Goal: Book appointment/travel/reservation

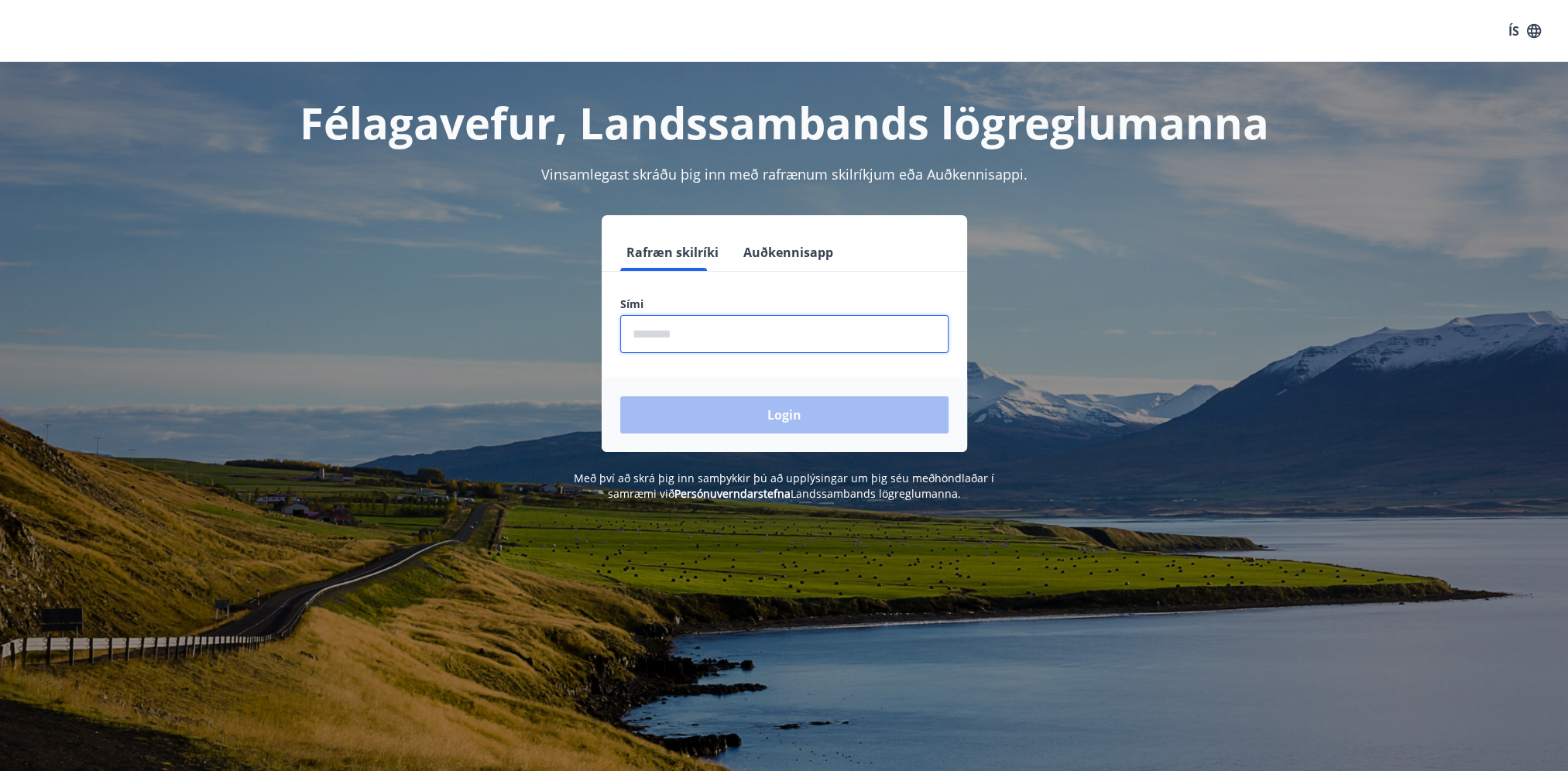
click at [661, 334] on input "phone" at bounding box center [784, 334] width 328 height 38
type input "********"
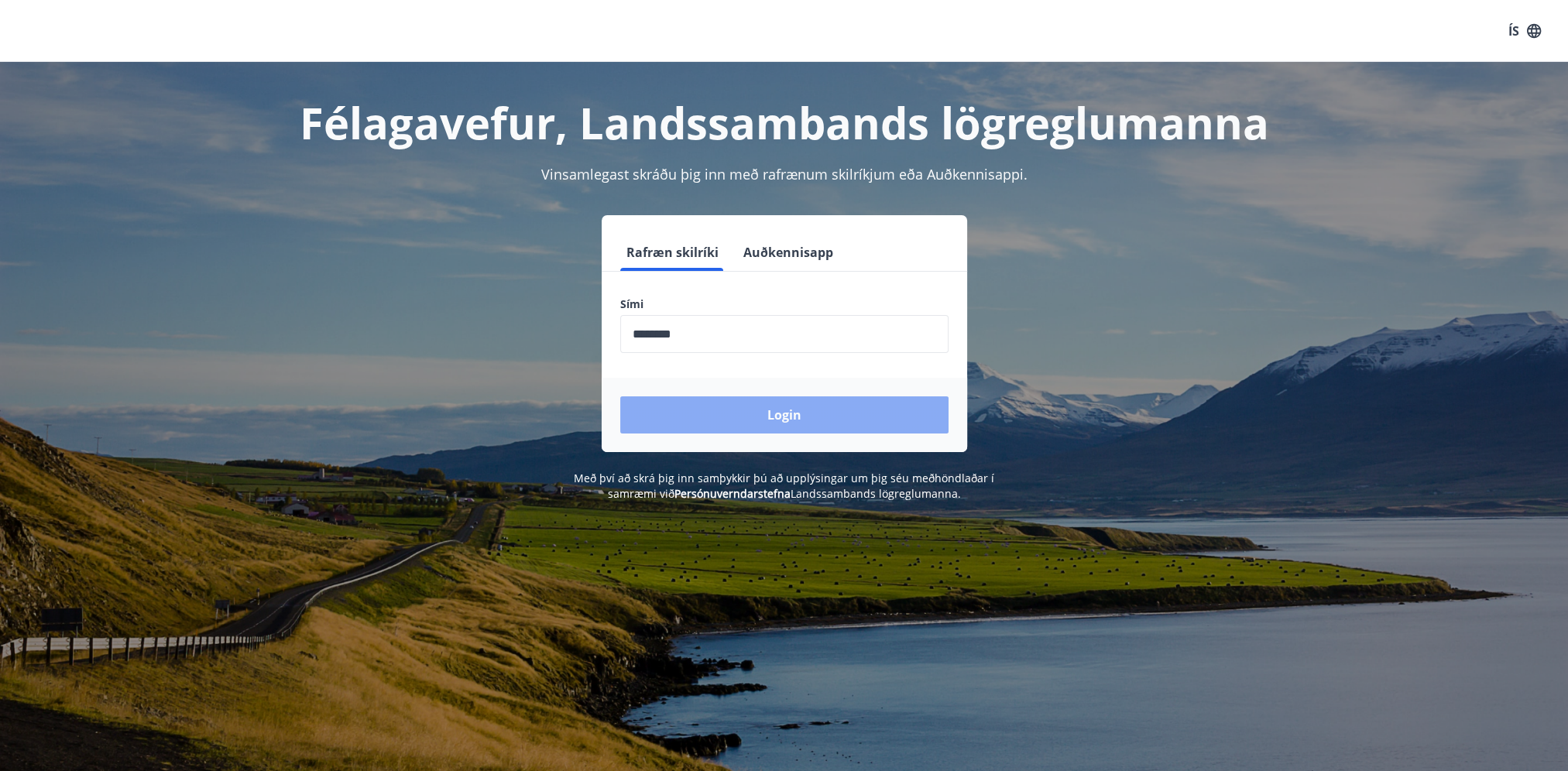
click at [807, 413] on button "Login" at bounding box center [784, 415] width 328 height 38
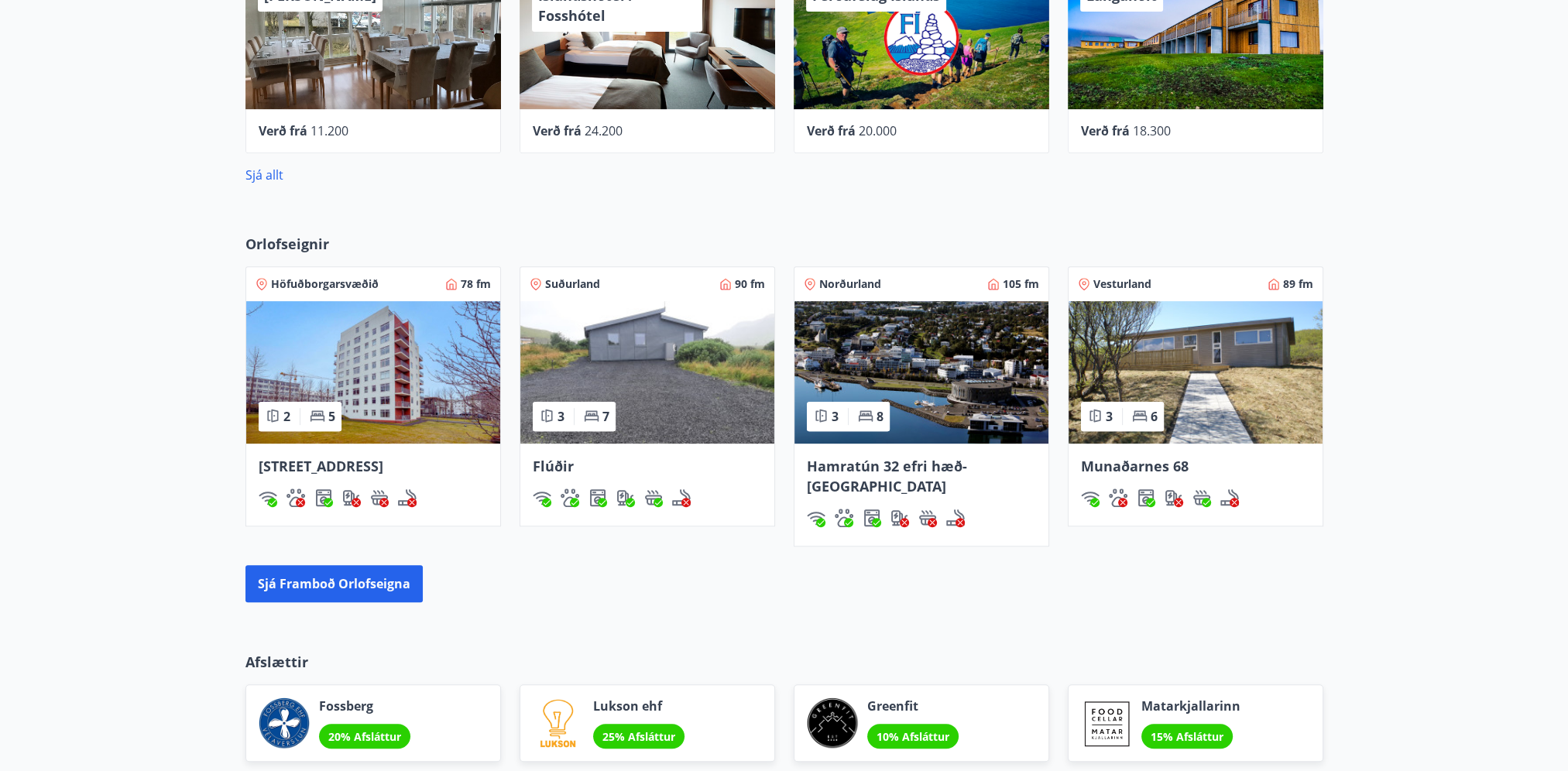
scroll to position [697, 0]
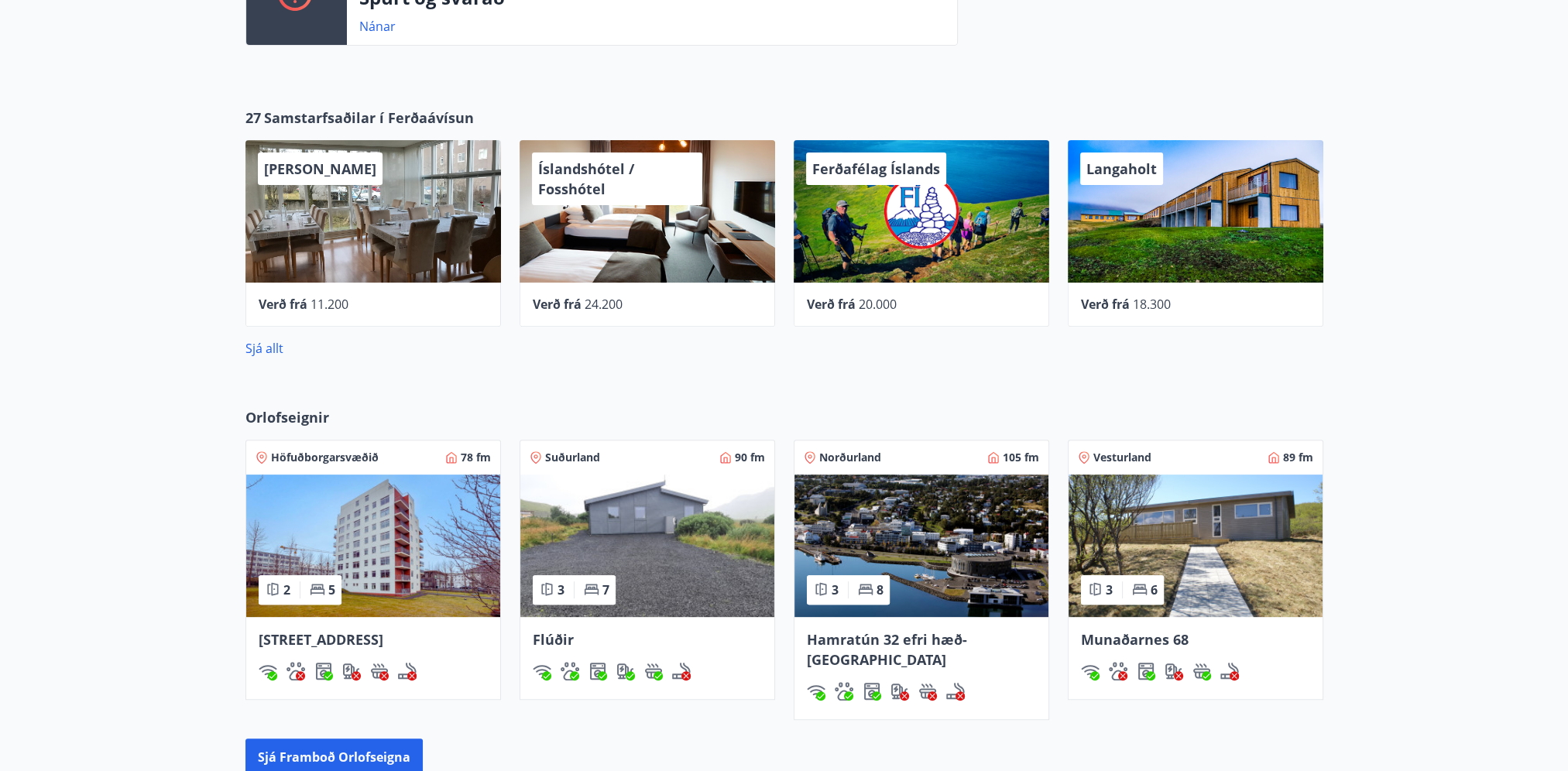
click at [302, 299] on span "Verð frá" at bounding box center [282, 304] width 49 height 17
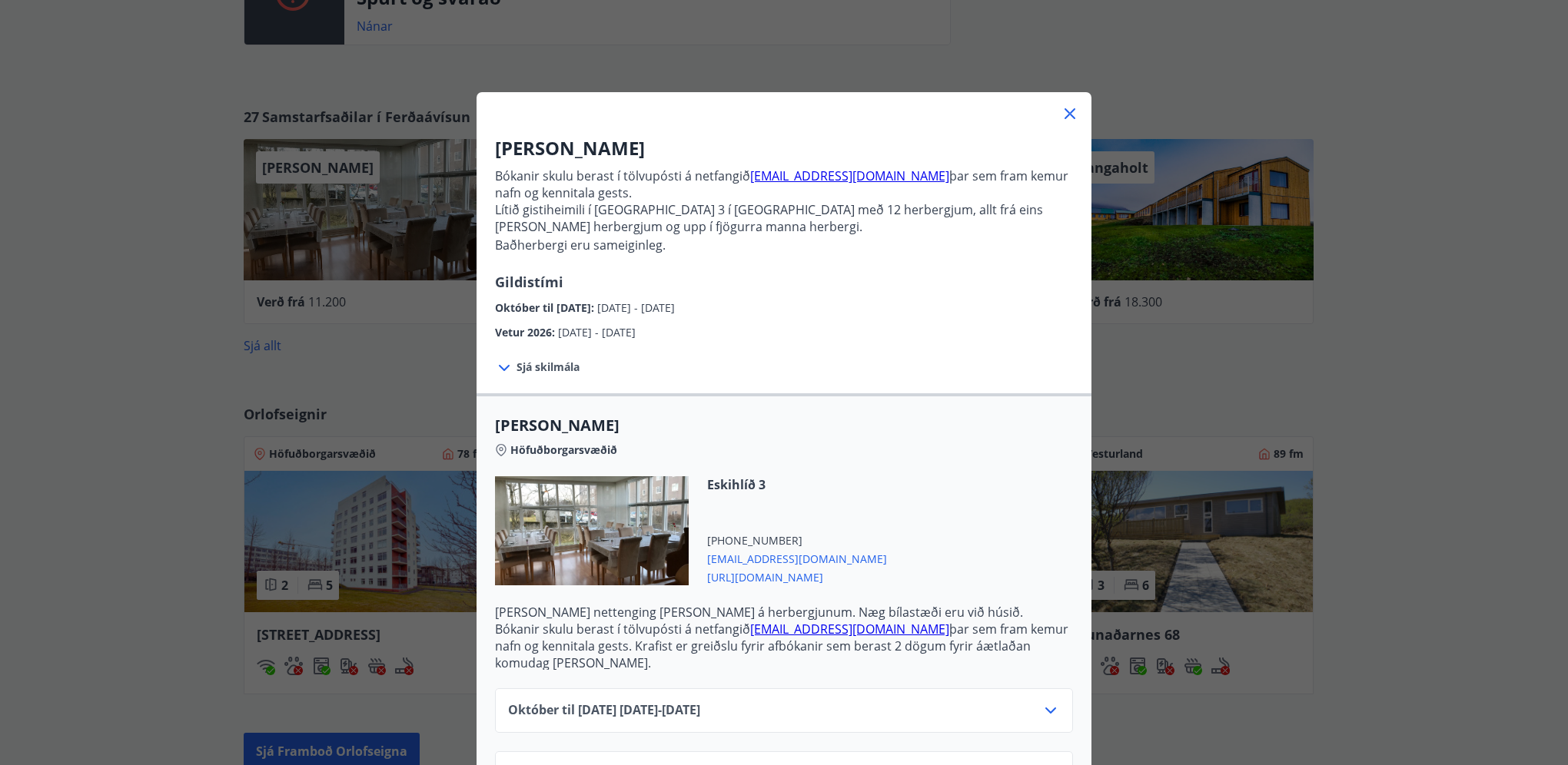
click at [1065, 115] on icon at bounding box center [1070, 114] width 11 height 11
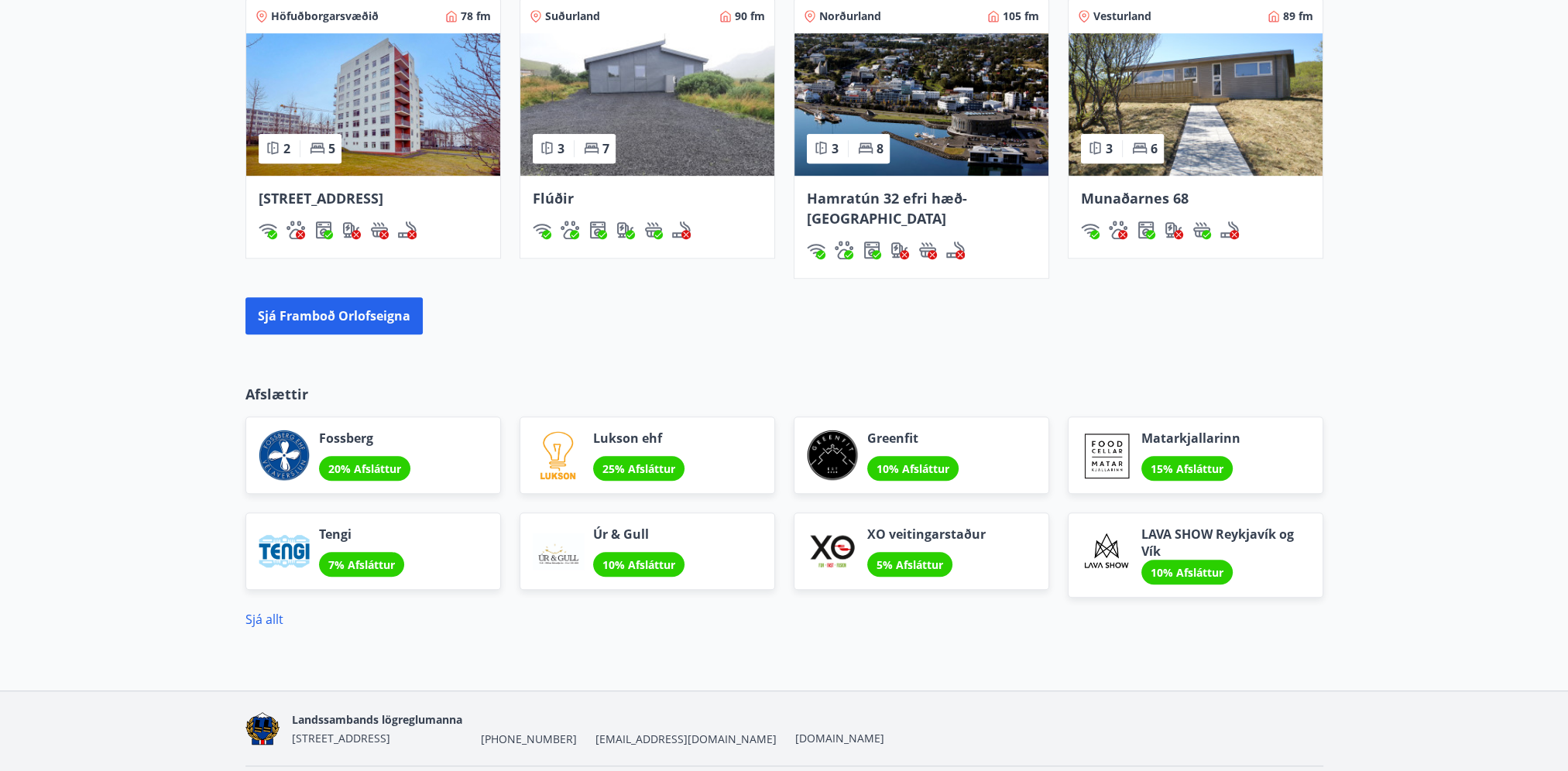
scroll to position [1162, 0]
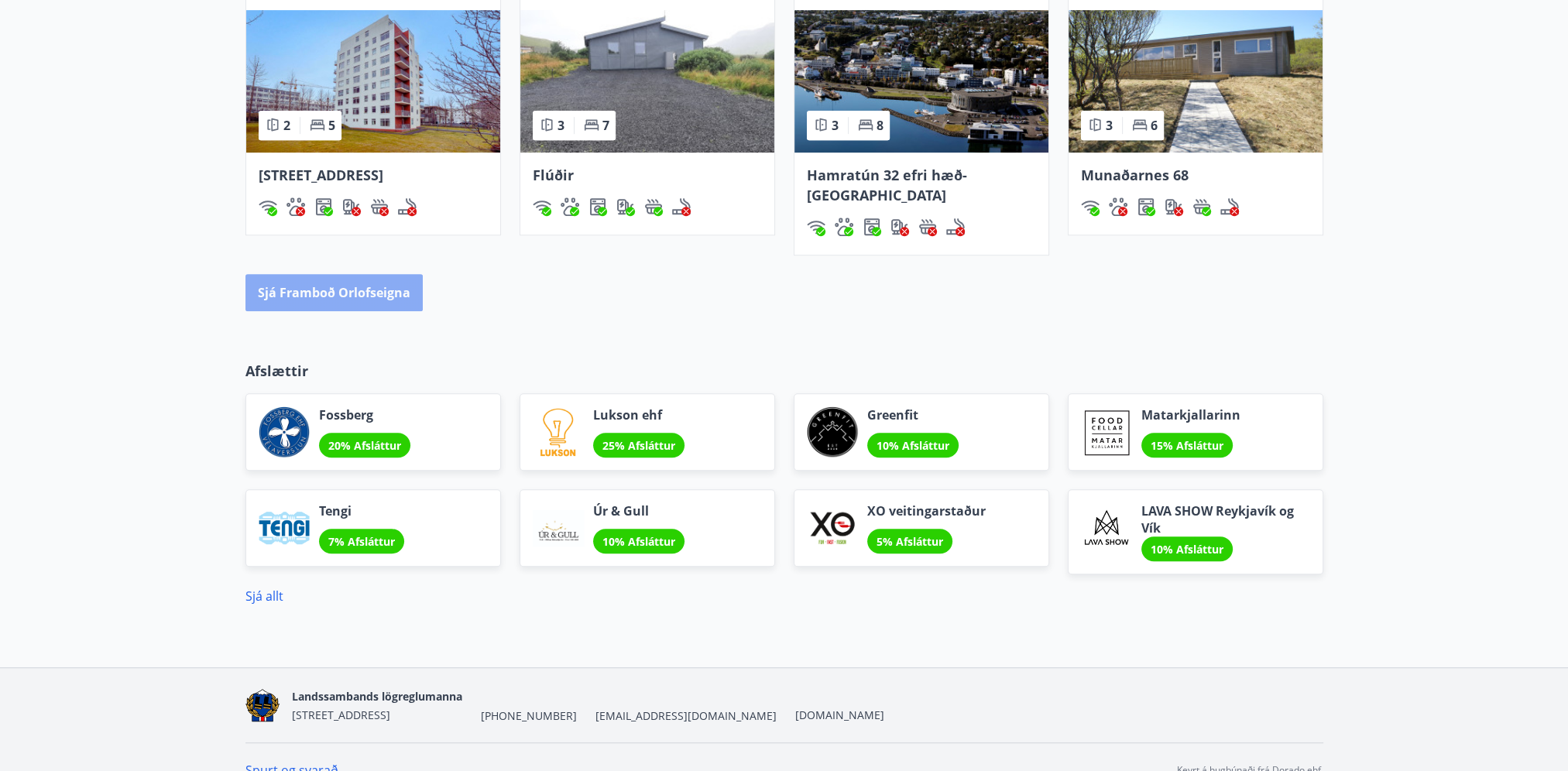
click at [356, 274] on button "Sjá framboð orlofseigna" at bounding box center [334, 292] width 177 height 38
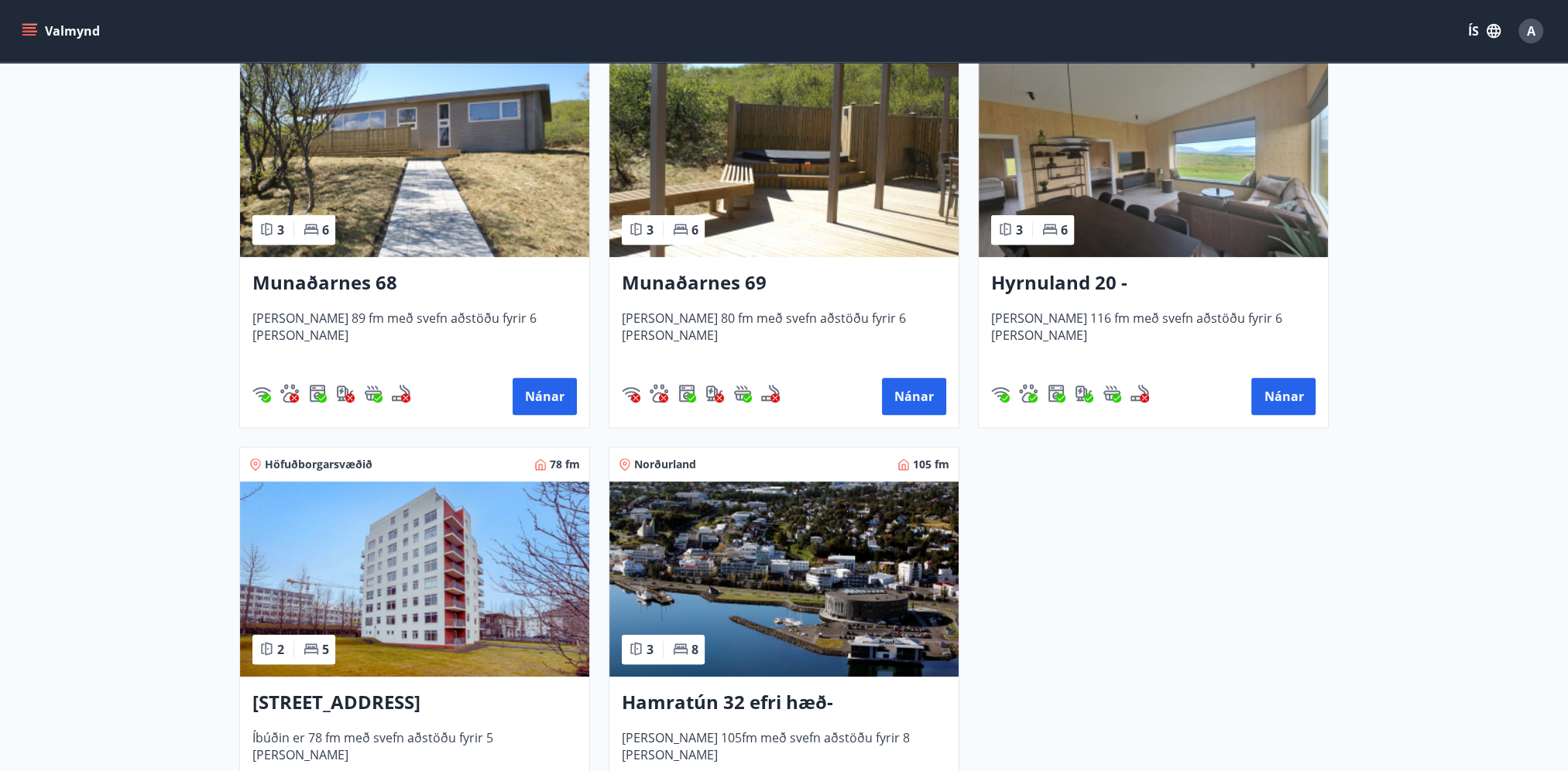
scroll to position [775, 0]
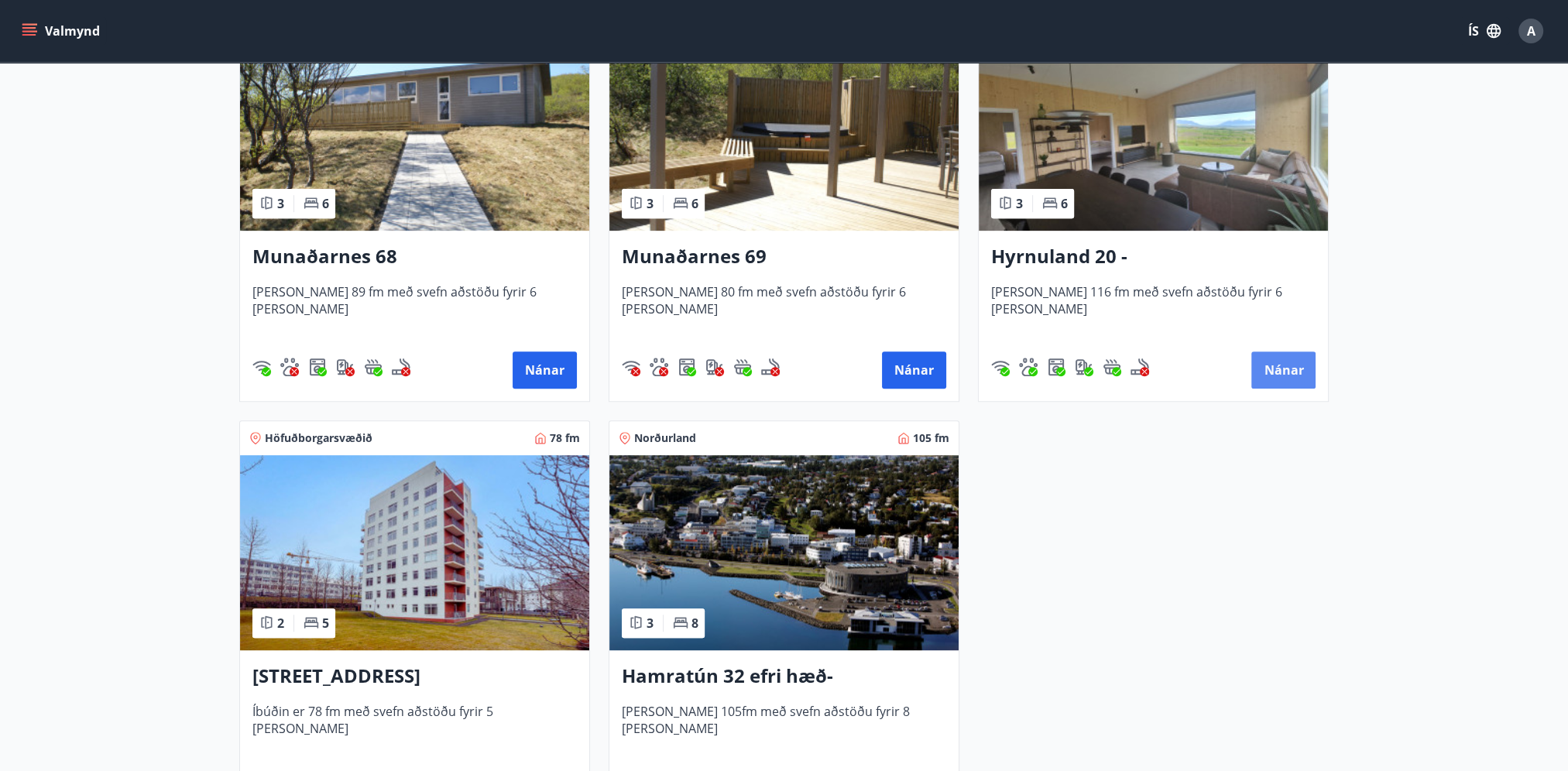
click at [1279, 357] on button "Nánar" at bounding box center [1283, 370] width 64 height 38
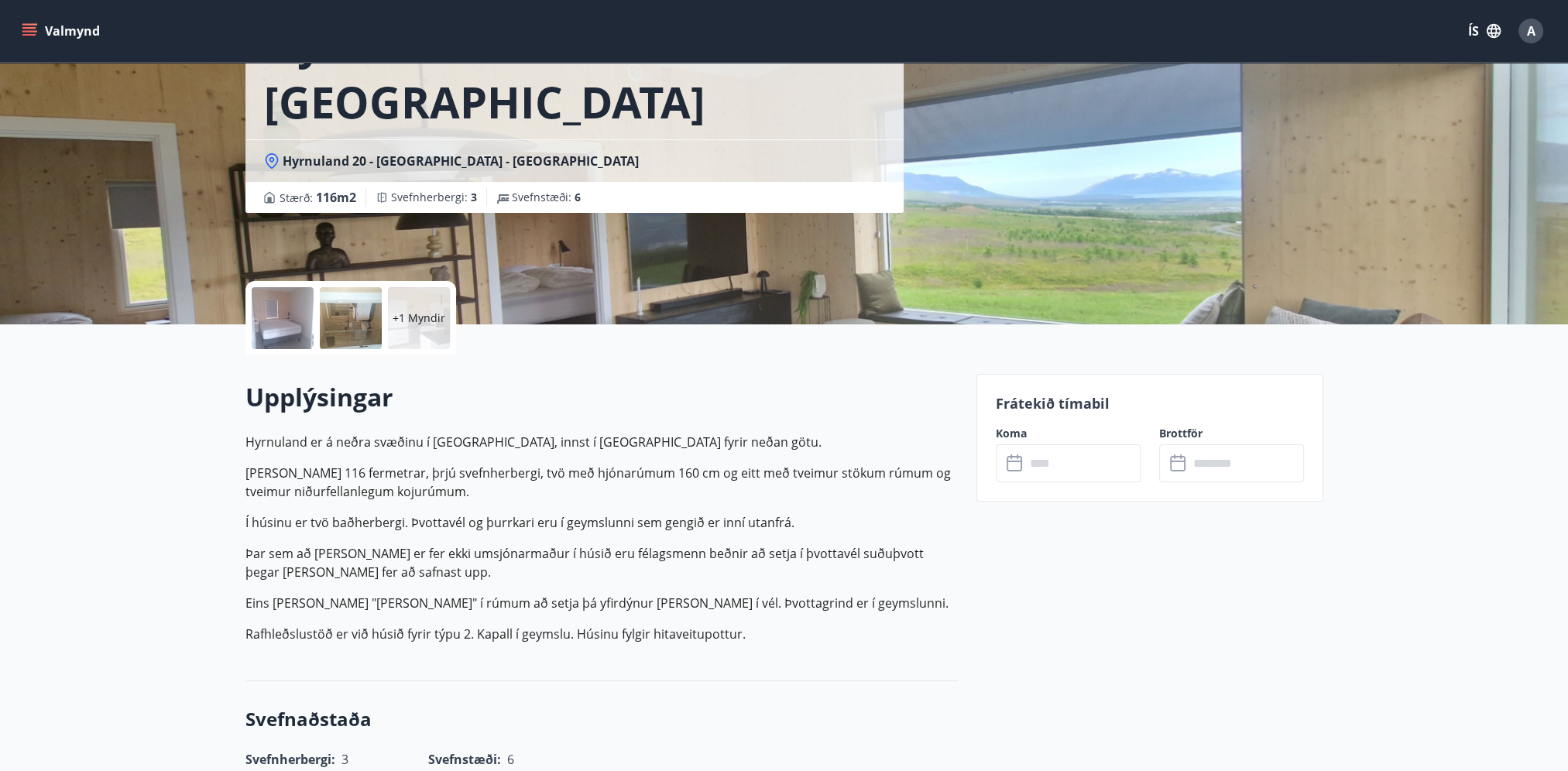
scroll to position [155, 0]
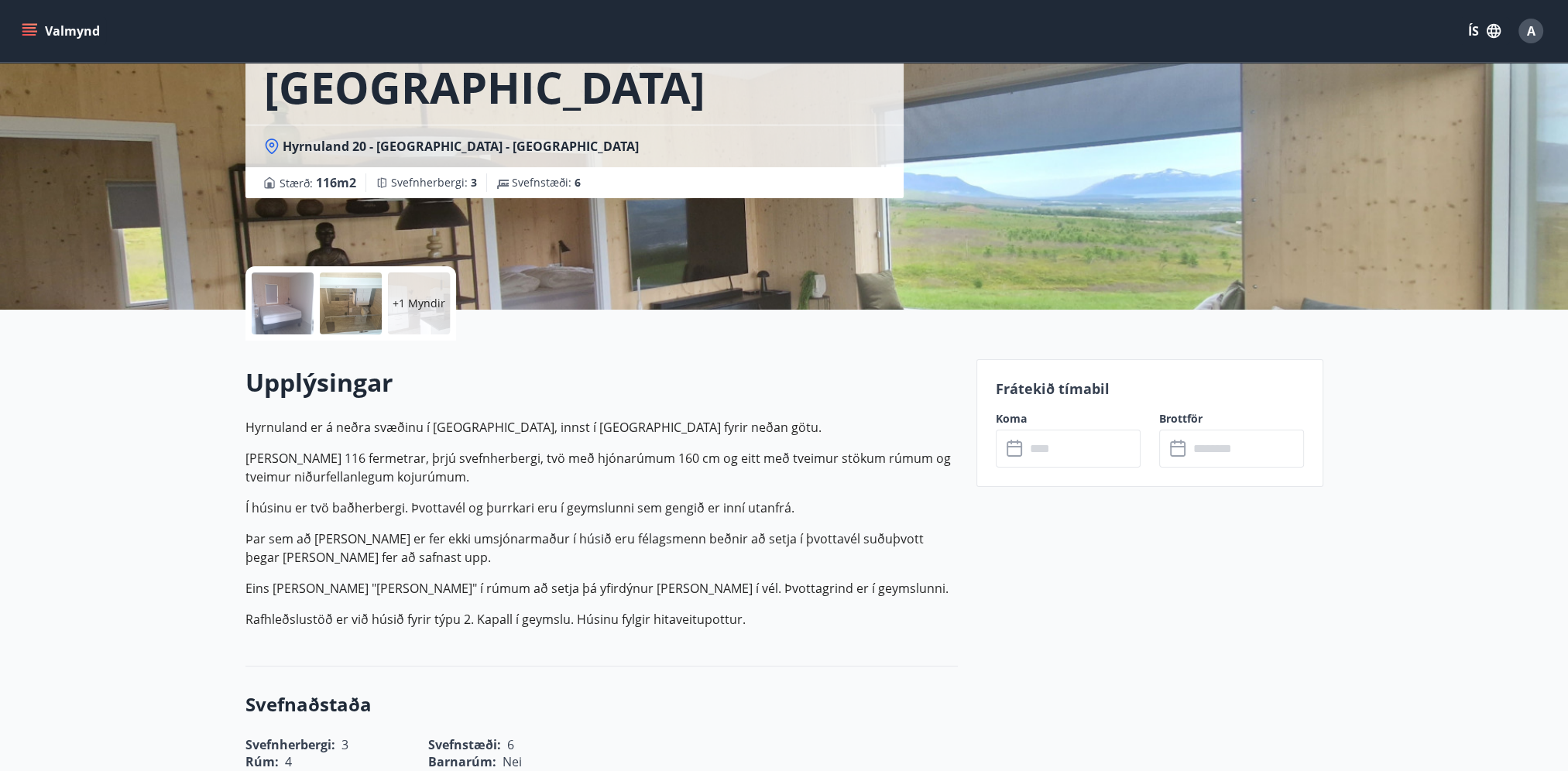
click at [1068, 448] on input "text" at bounding box center [1082, 448] width 115 height 38
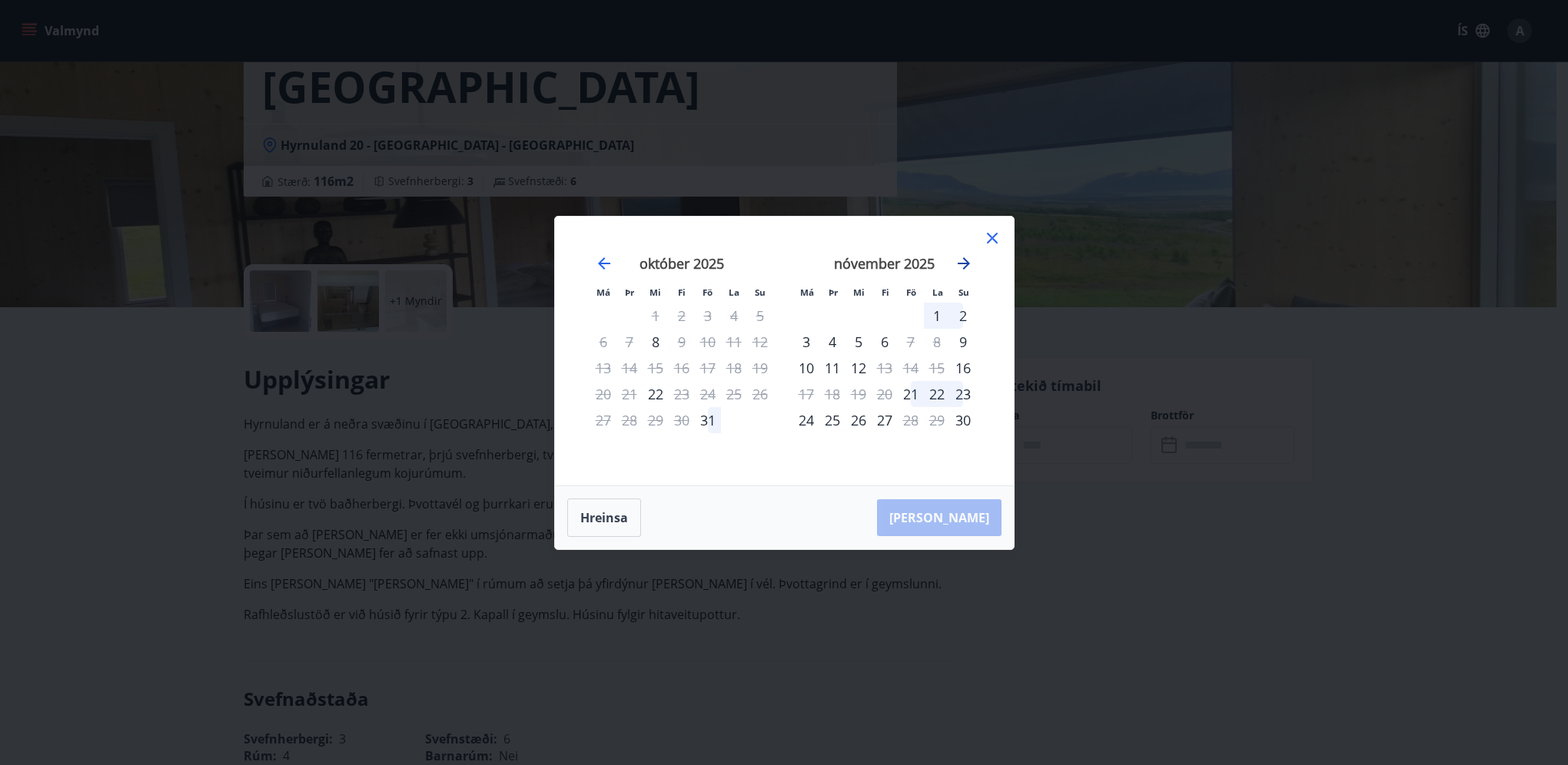
click at [963, 257] on icon "Move forward to switch to the next month." at bounding box center [964, 264] width 18 height 18
click at [959, 262] on icon "Move forward to switch to the next month." at bounding box center [964, 264] width 18 height 18
click at [966, 257] on icon "Move forward to switch to the next month." at bounding box center [964, 264] width 18 height 18
click at [605, 261] on icon "Move backward to switch to the previous month." at bounding box center [604, 264] width 18 height 18
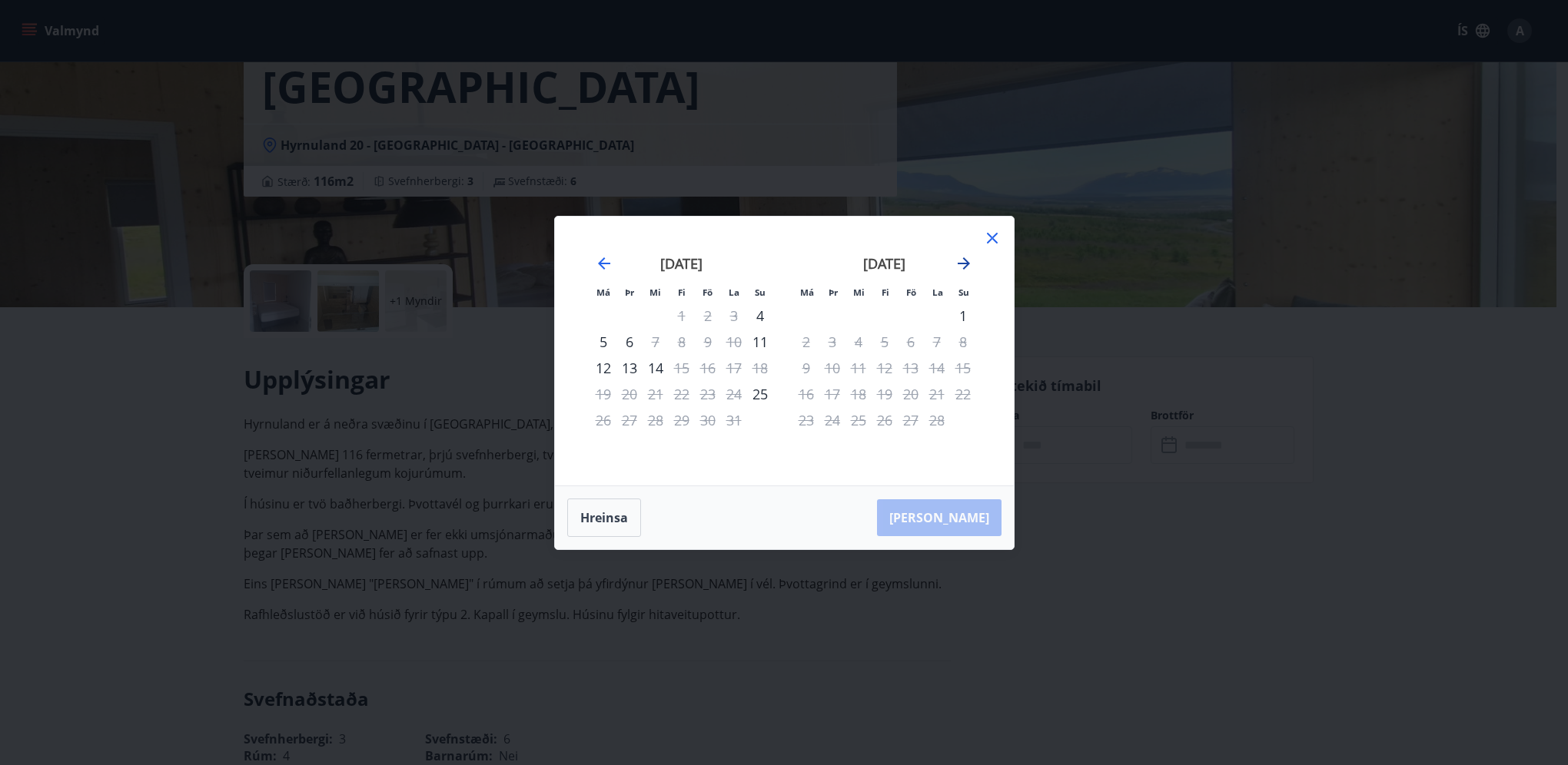
click at [960, 257] on icon "Move forward to switch to the next month." at bounding box center [964, 264] width 18 height 18
click at [602, 258] on icon "Move backward to switch to the previous month." at bounding box center [604, 264] width 13 height 13
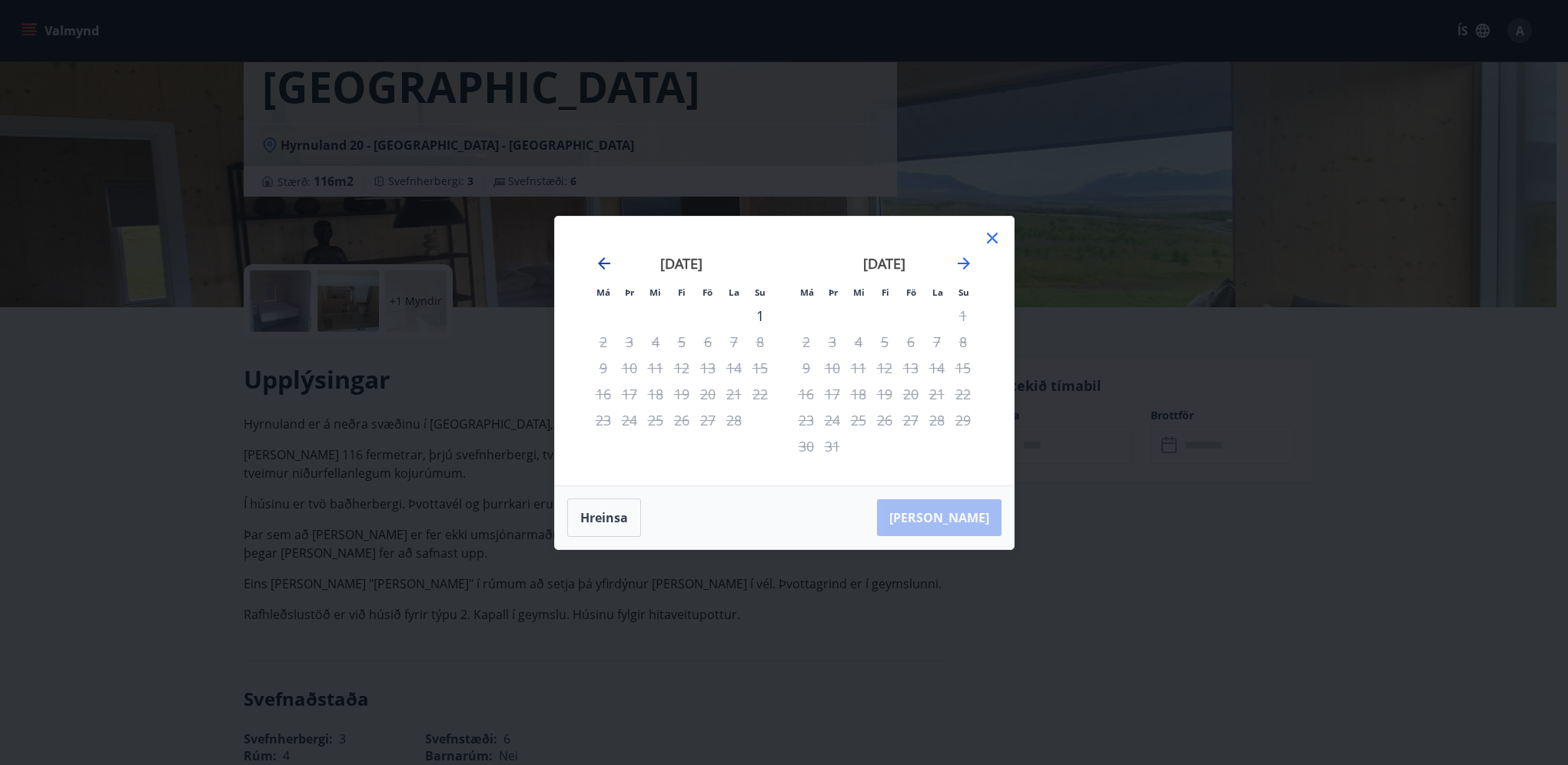
click at [602, 258] on icon "Move backward to switch to the previous month." at bounding box center [604, 264] width 13 height 13
click at [963, 257] on icon "Move forward to switch to the next month." at bounding box center [964, 264] width 18 height 18
click at [993, 230] on icon at bounding box center [992, 238] width 18 height 18
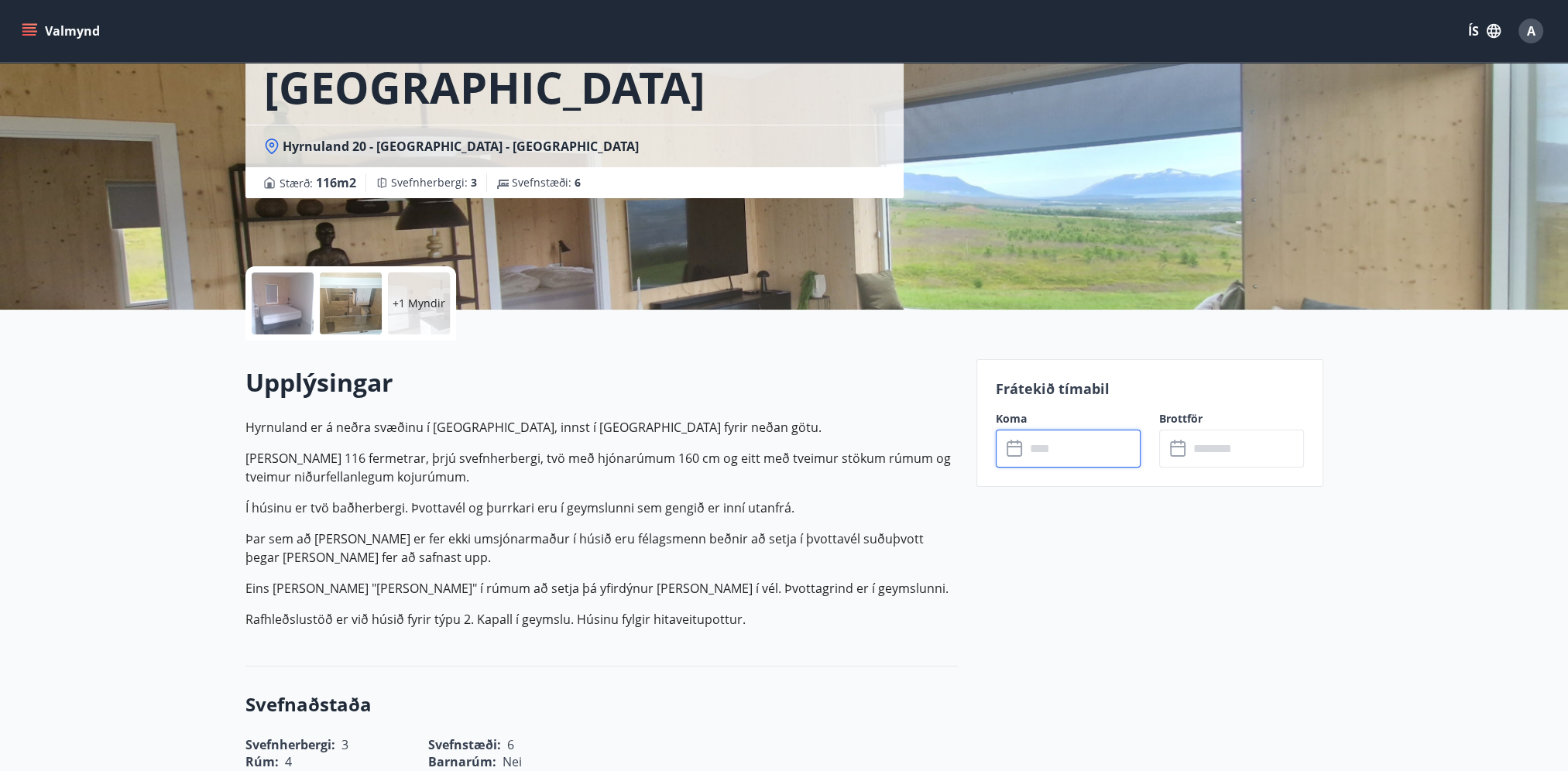
click at [1047, 449] on input "text" at bounding box center [1082, 448] width 115 height 38
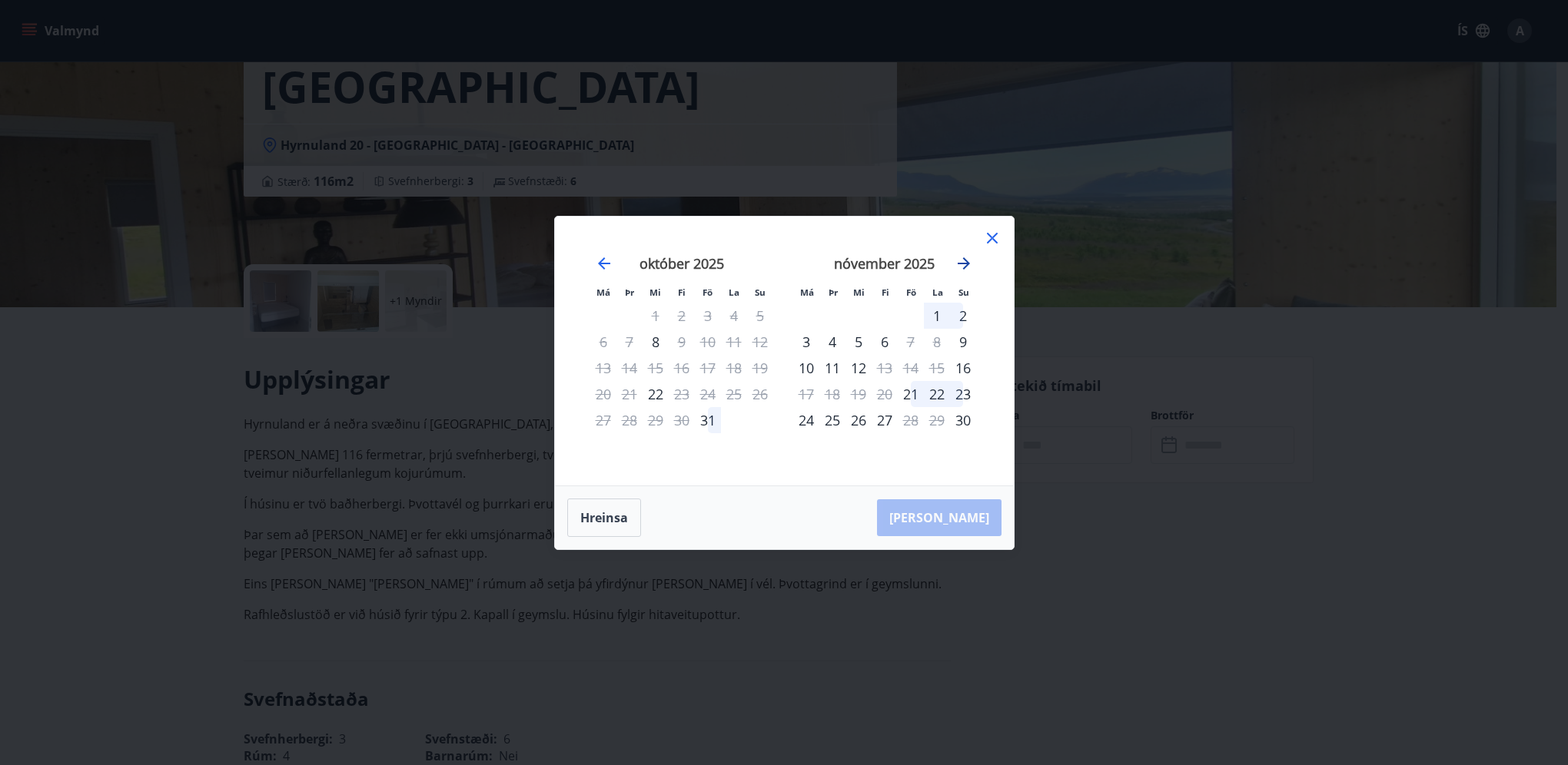
click at [963, 260] on icon "Move forward to switch to the next month." at bounding box center [964, 264] width 18 height 18
click at [907, 341] on div "6" at bounding box center [911, 342] width 26 height 26
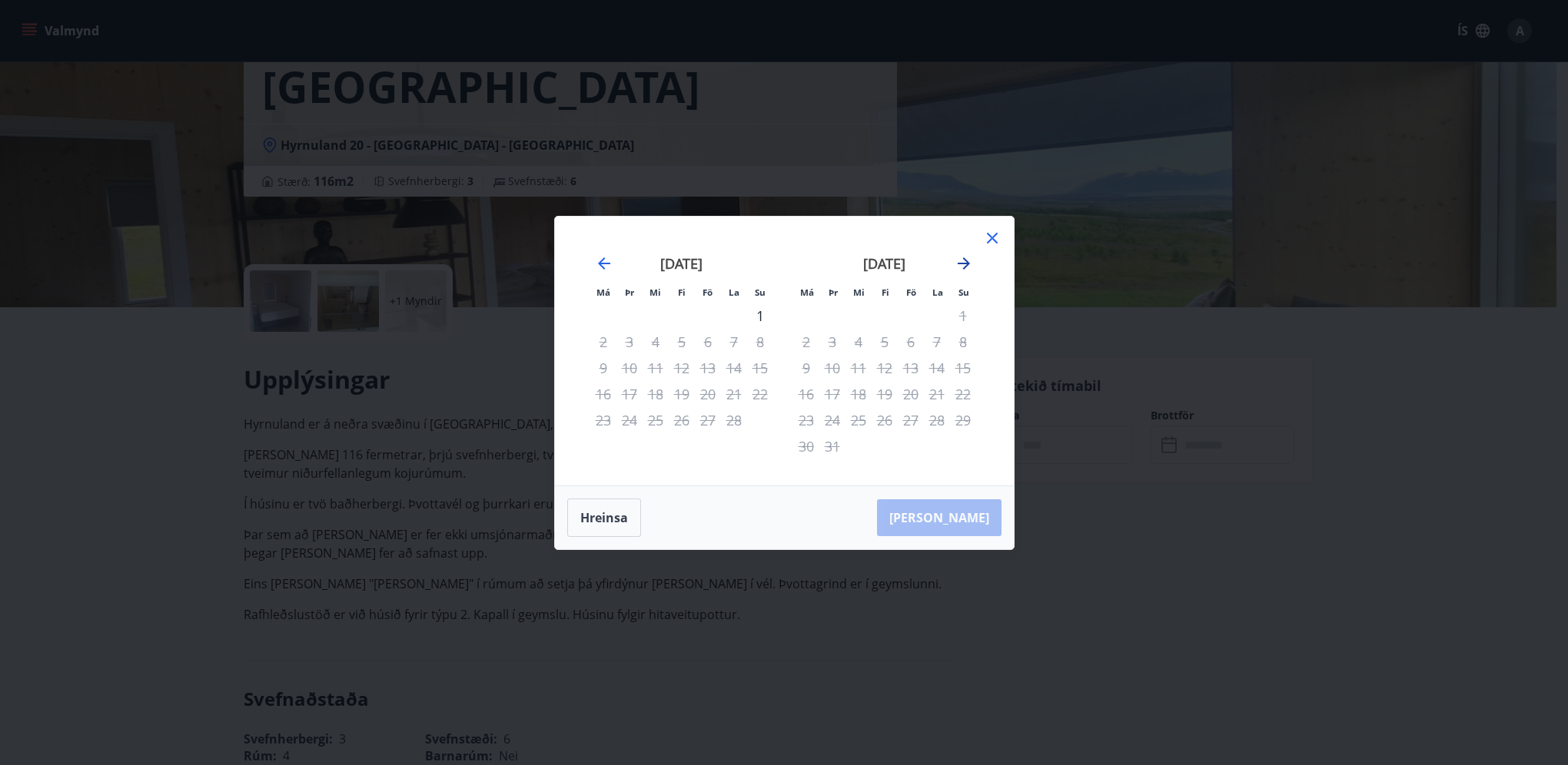
click at [963, 258] on icon "Move forward to switch to the next month." at bounding box center [965, 264] width 13 height 13
click at [963, 265] on icon "Move forward to switch to the next month." at bounding box center [965, 264] width 13 height 13
click at [602, 260] on icon "Move backward to switch to the previous month." at bounding box center [604, 264] width 13 height 13
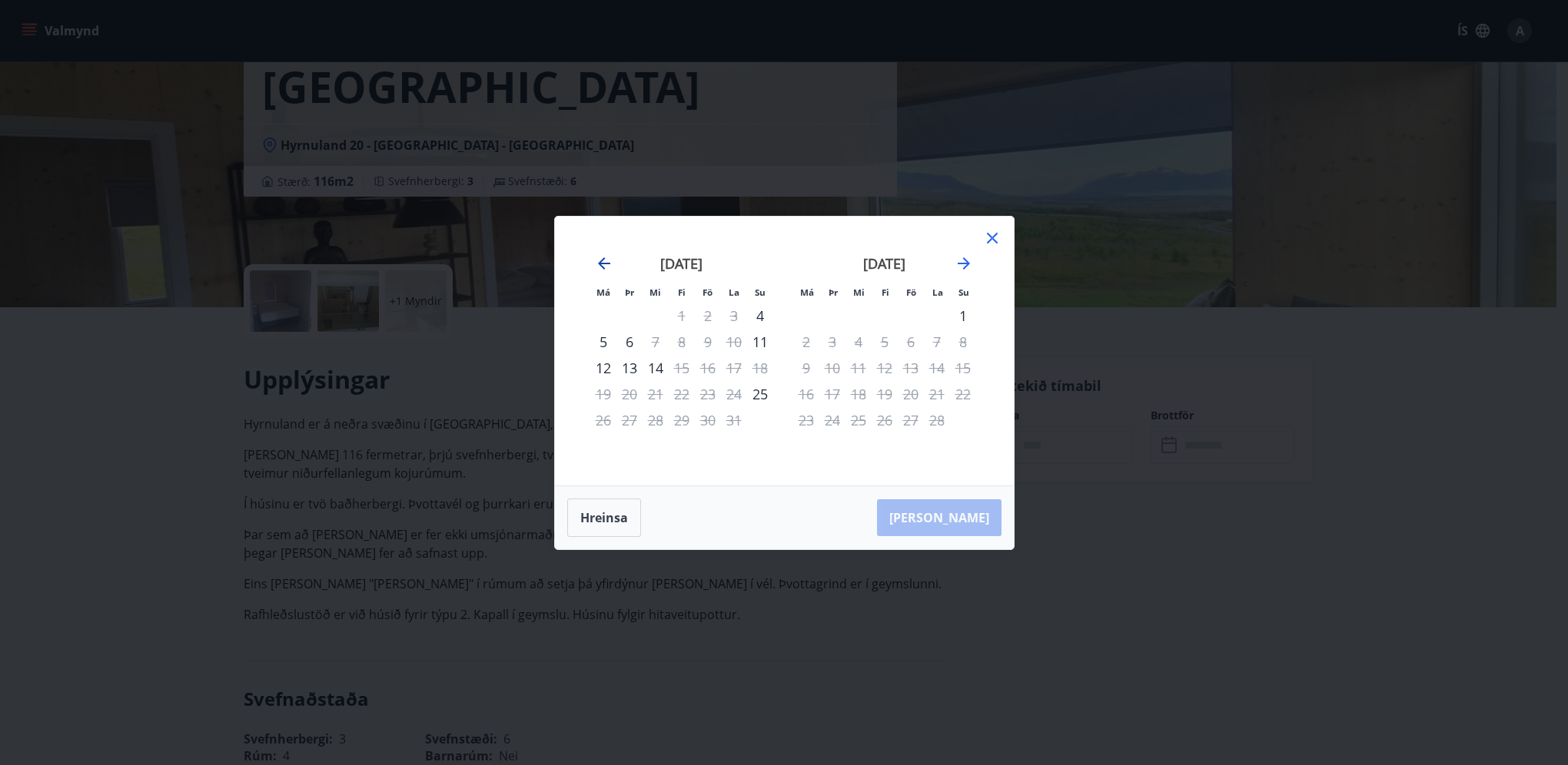
click at [602, 260] on icon "Move backward to switch to the previous month." at bounding box center [604, 264] width 13 height 13
click at [598, 255] on icon "Move backward to switch to the previous month." at bounding box center [604, 264] width 18 height 18
click at [598, 260] on icon "Move backward to switch to the previous month." at bounding box center [604, 264] width 18 height 18
click at [990, 231] on icon at bounding box center [992, 238] width 18 height 18
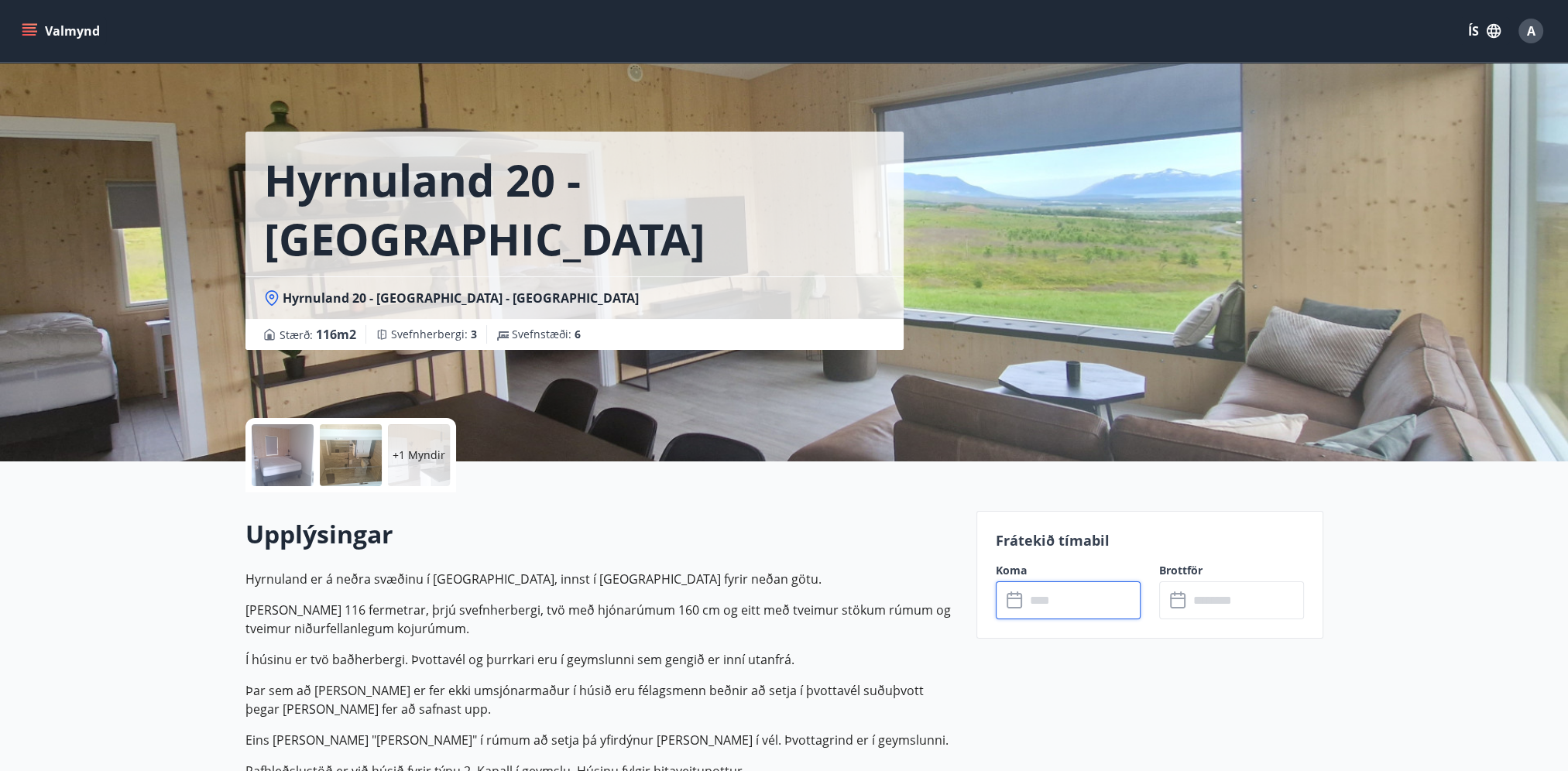
scroll to position [0, 0]
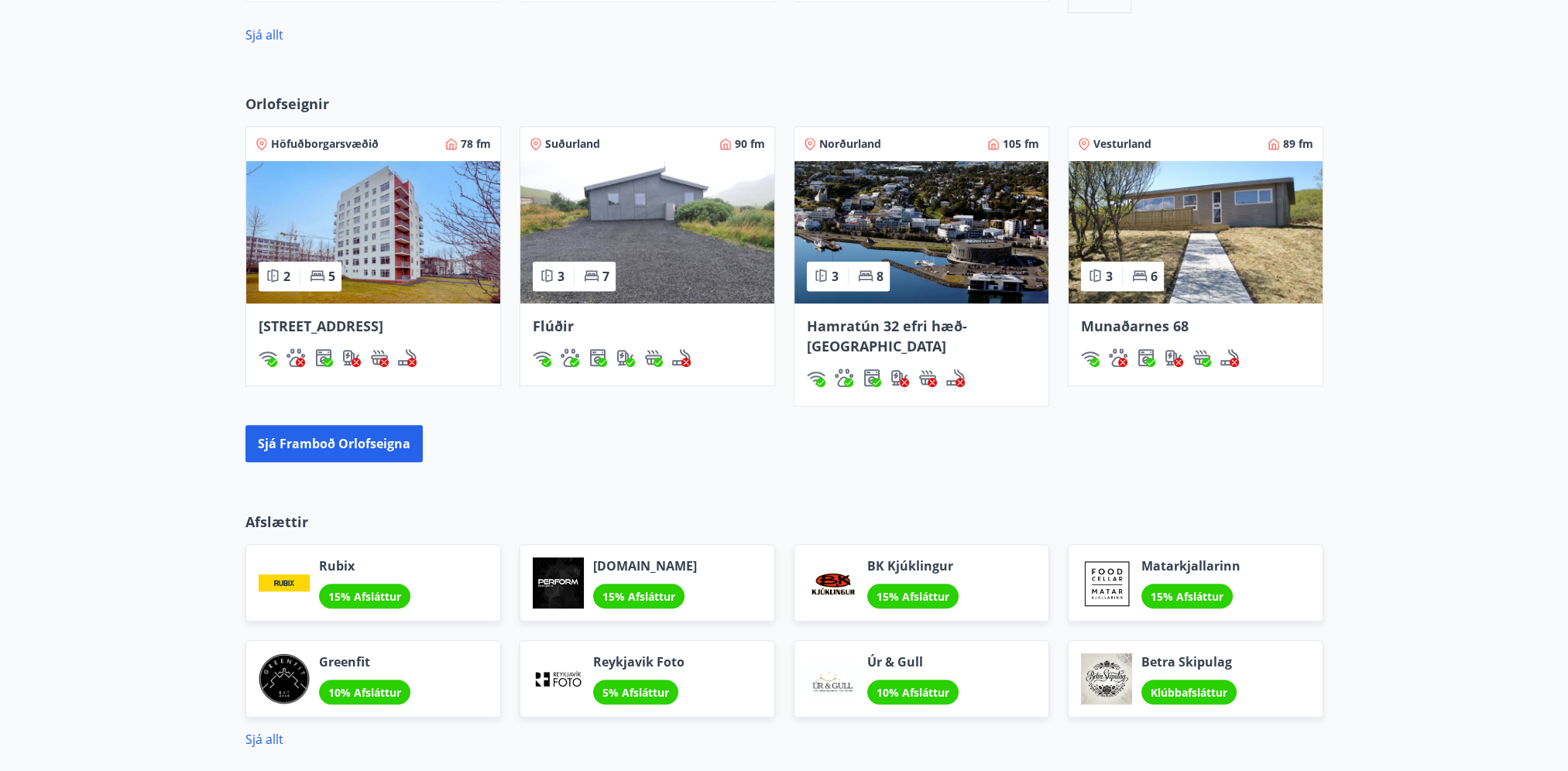
scroll to position [1029, 0]
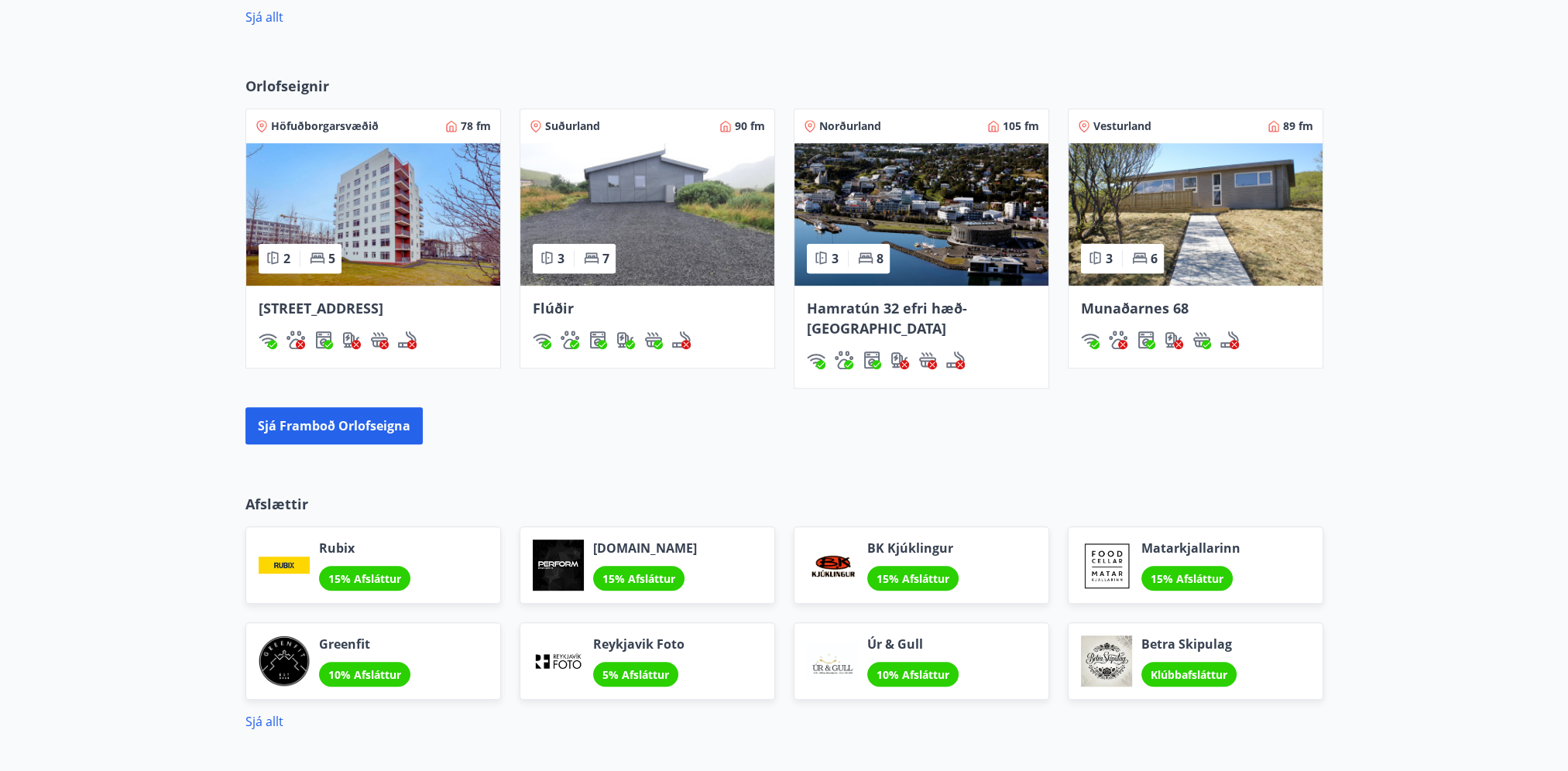
click at [914, 220] on img at bounding box center [921, 214] width 254 height 142
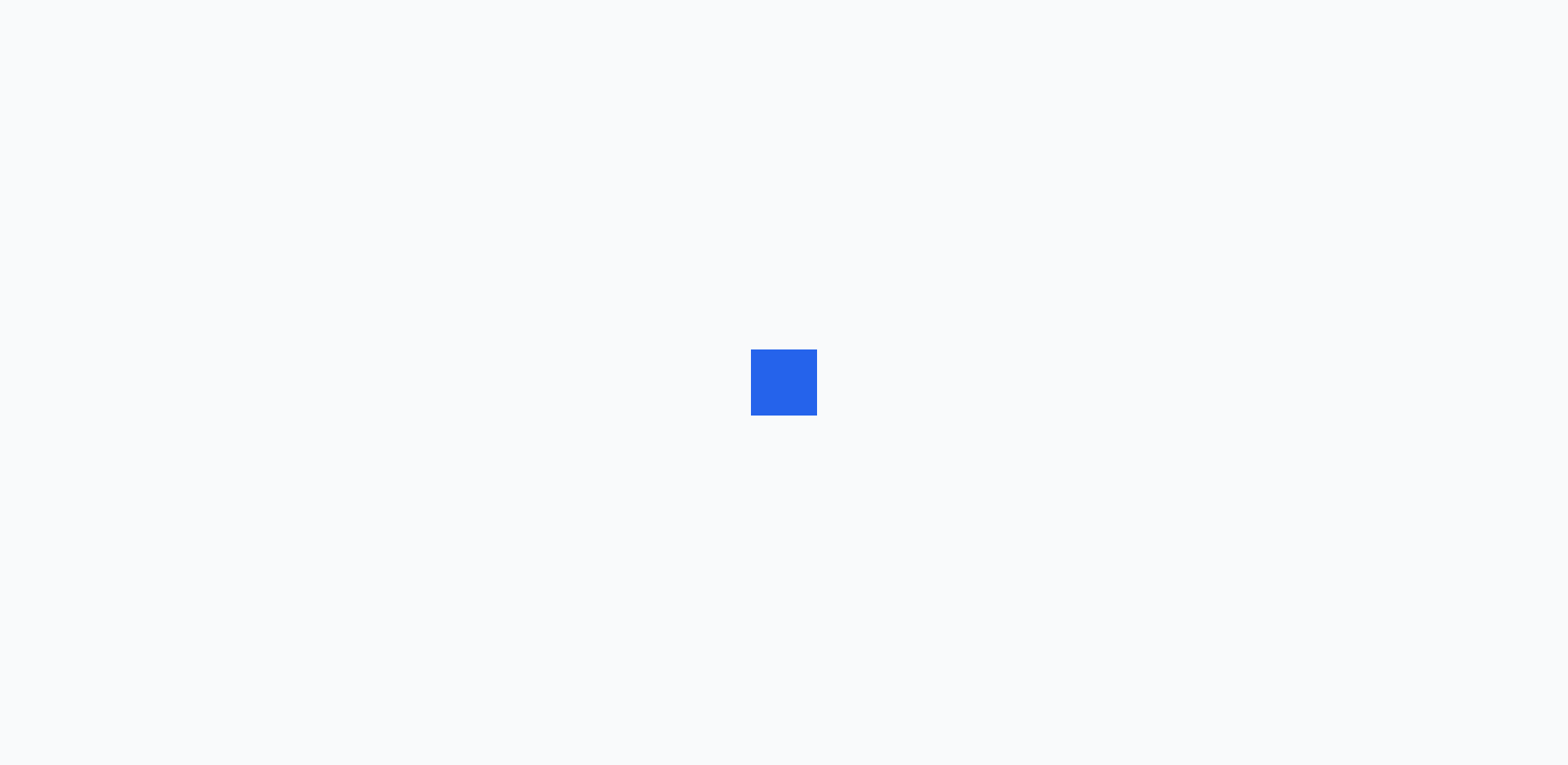
click at [907, 217] on div at bounding box center [784, 382] width 1568 height 765
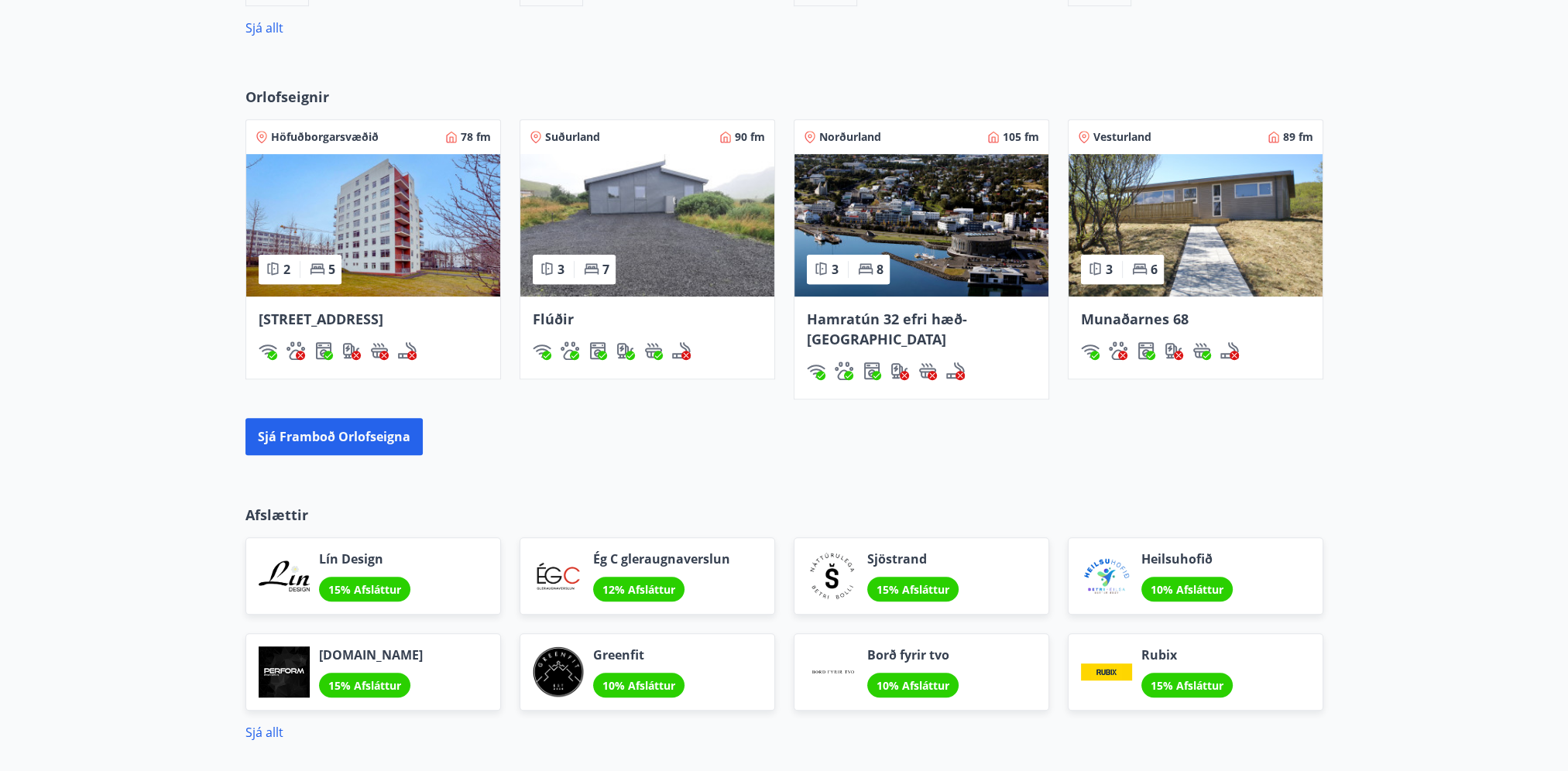
scroll to position [908, 0]
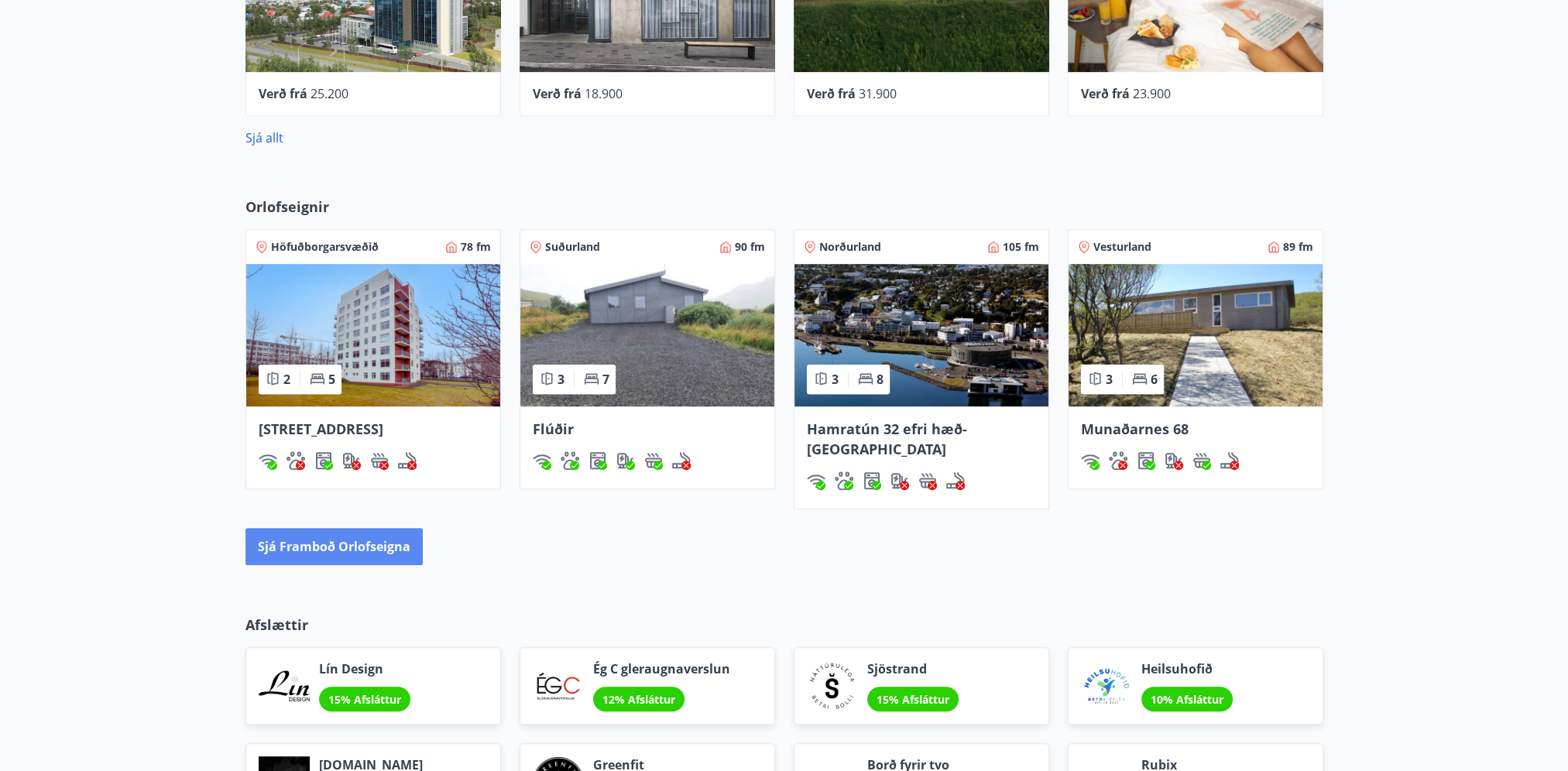
click at [339, 531] on button "Sjá framboð orlofseigna" at bounding box center [334, 546] width 177 height 38
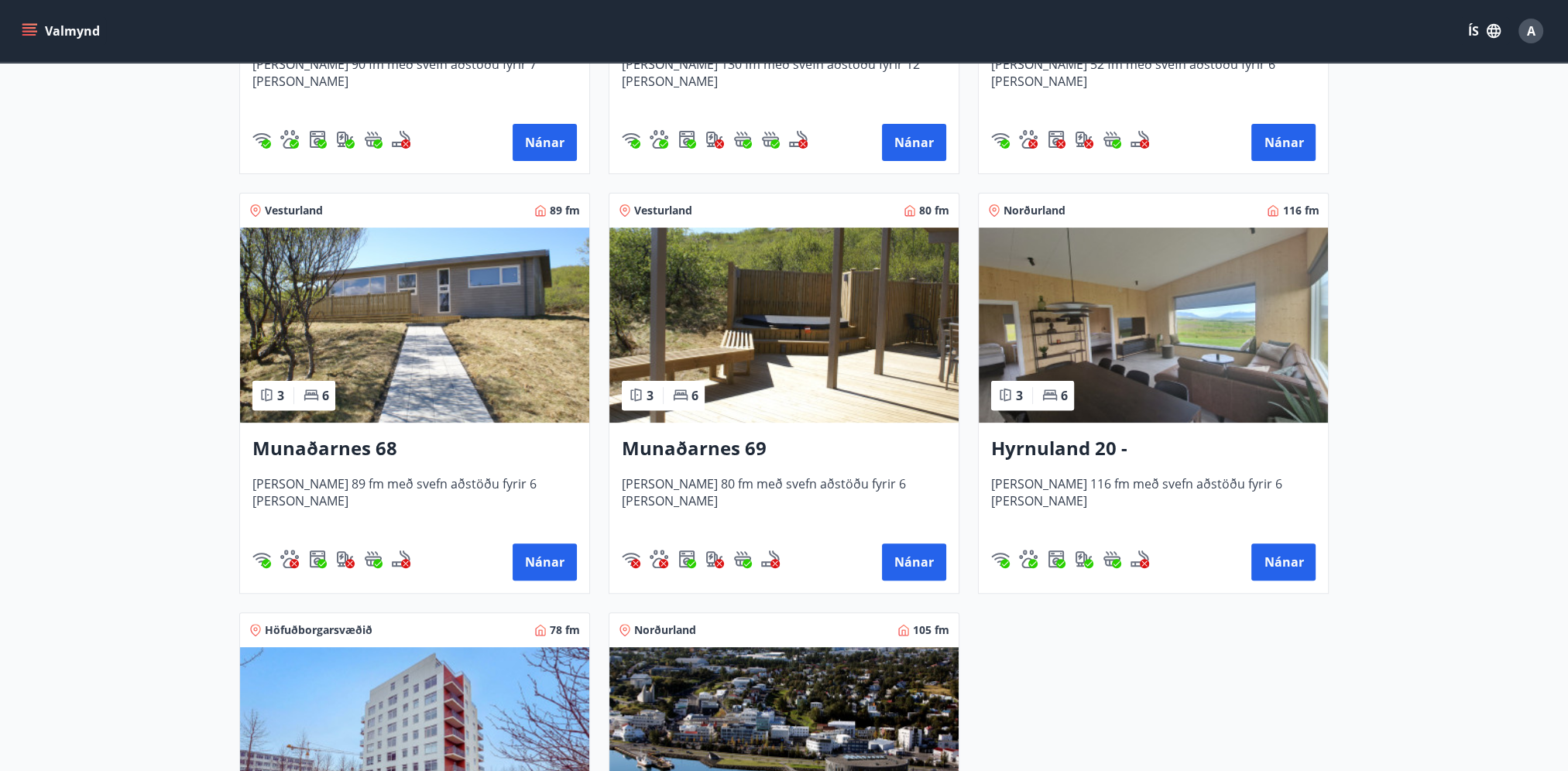
scroll to position [619, 0]
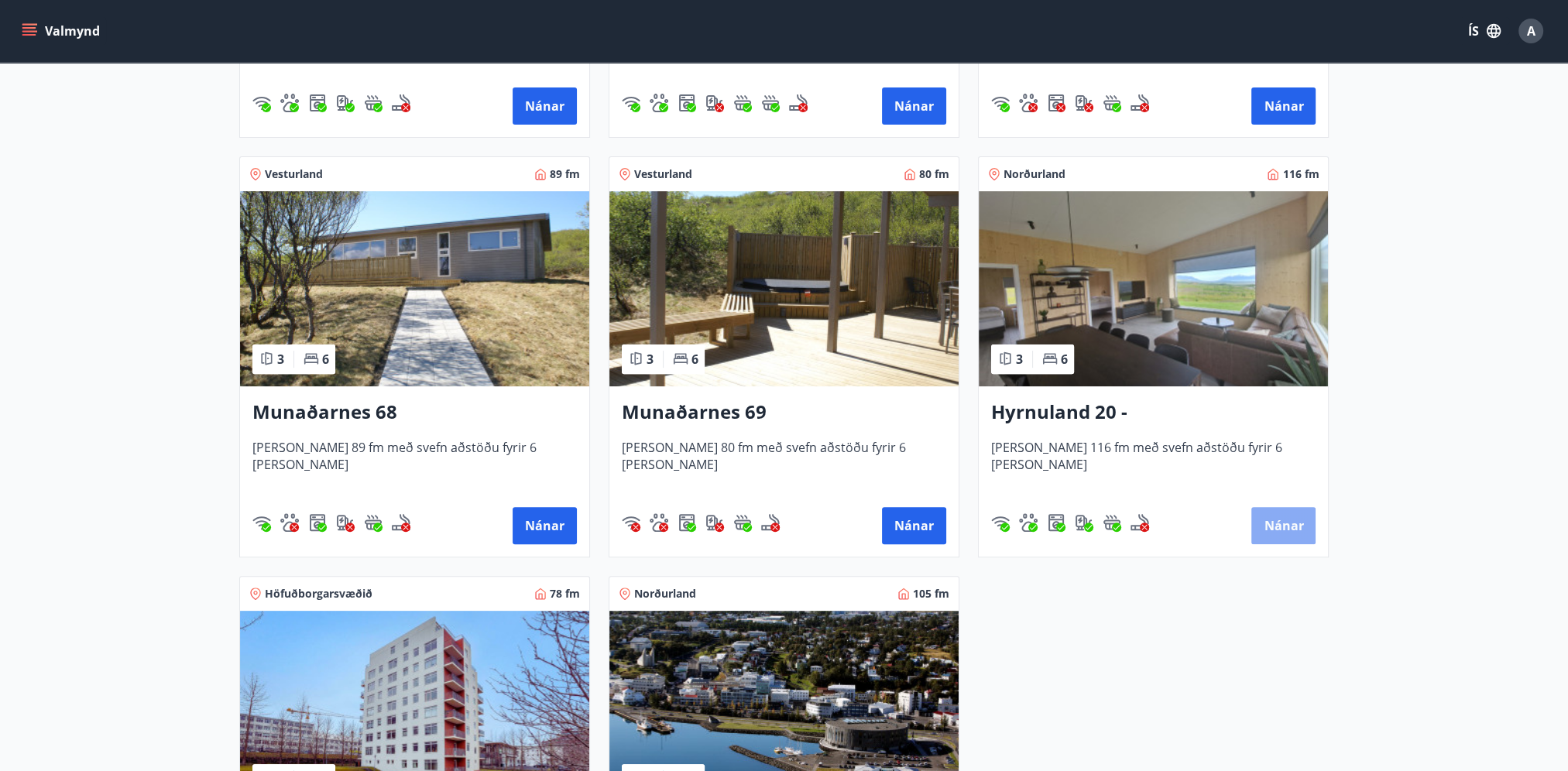
click at [1271, 525] on button "Nánar" at bounding box center [1283, 525] width 64 height 38
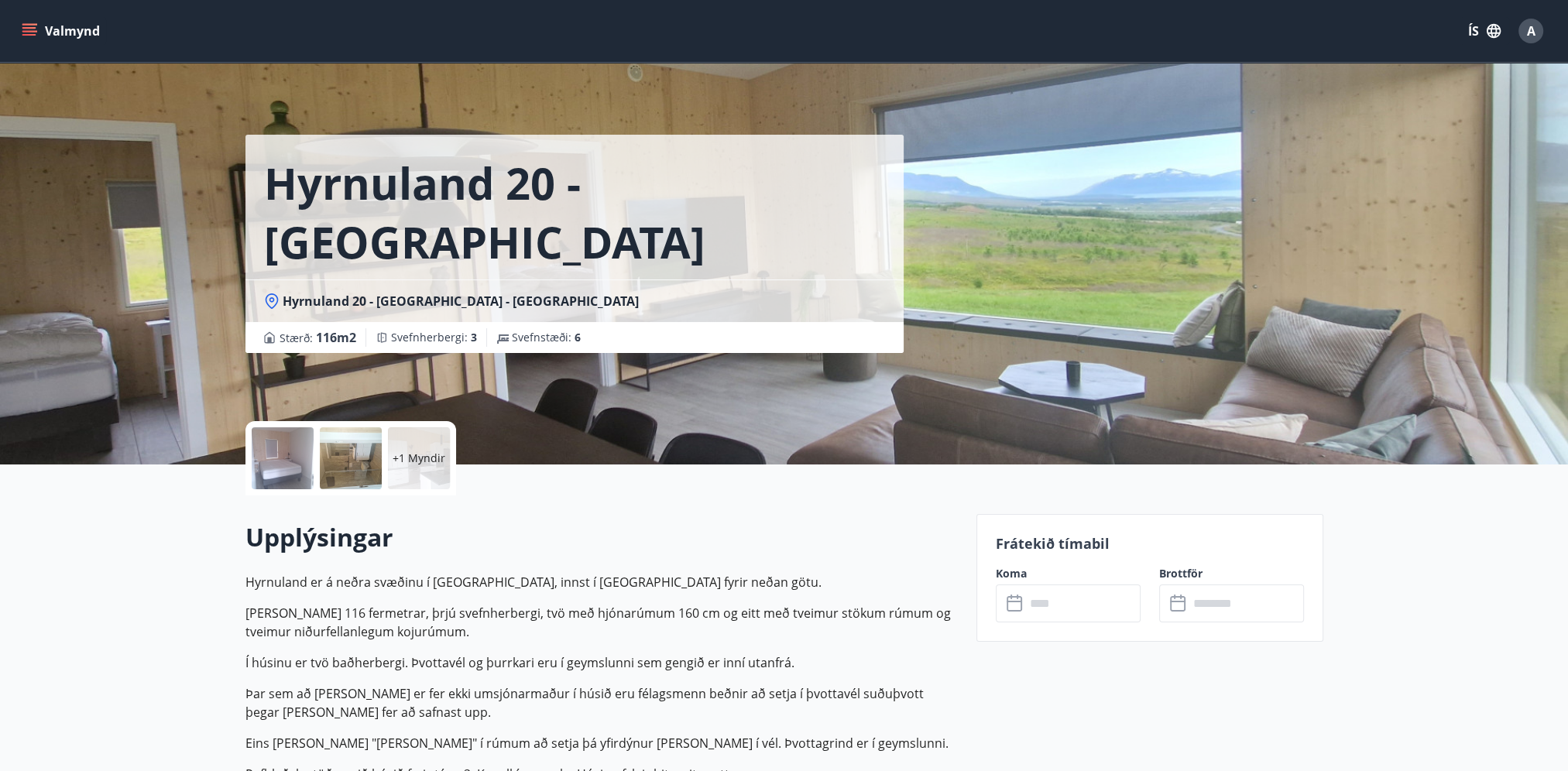
click at [409, 456] on p "+1 Myndir" at bounding box center [418, 458] width 52 height 16
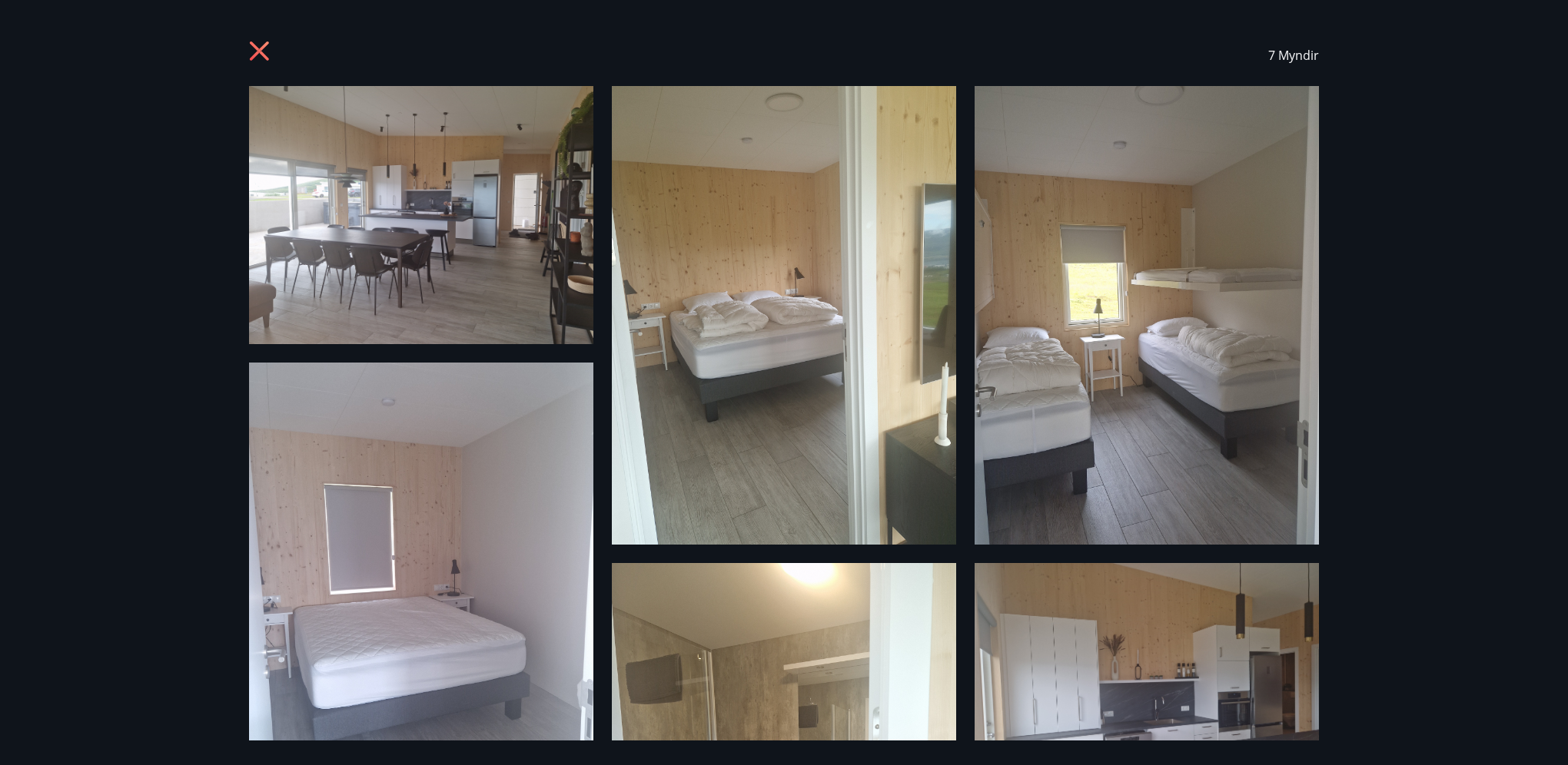
click at [1403, 474] on div "7 Myndir" at bounding box center [784, 382] width 1568 height 765
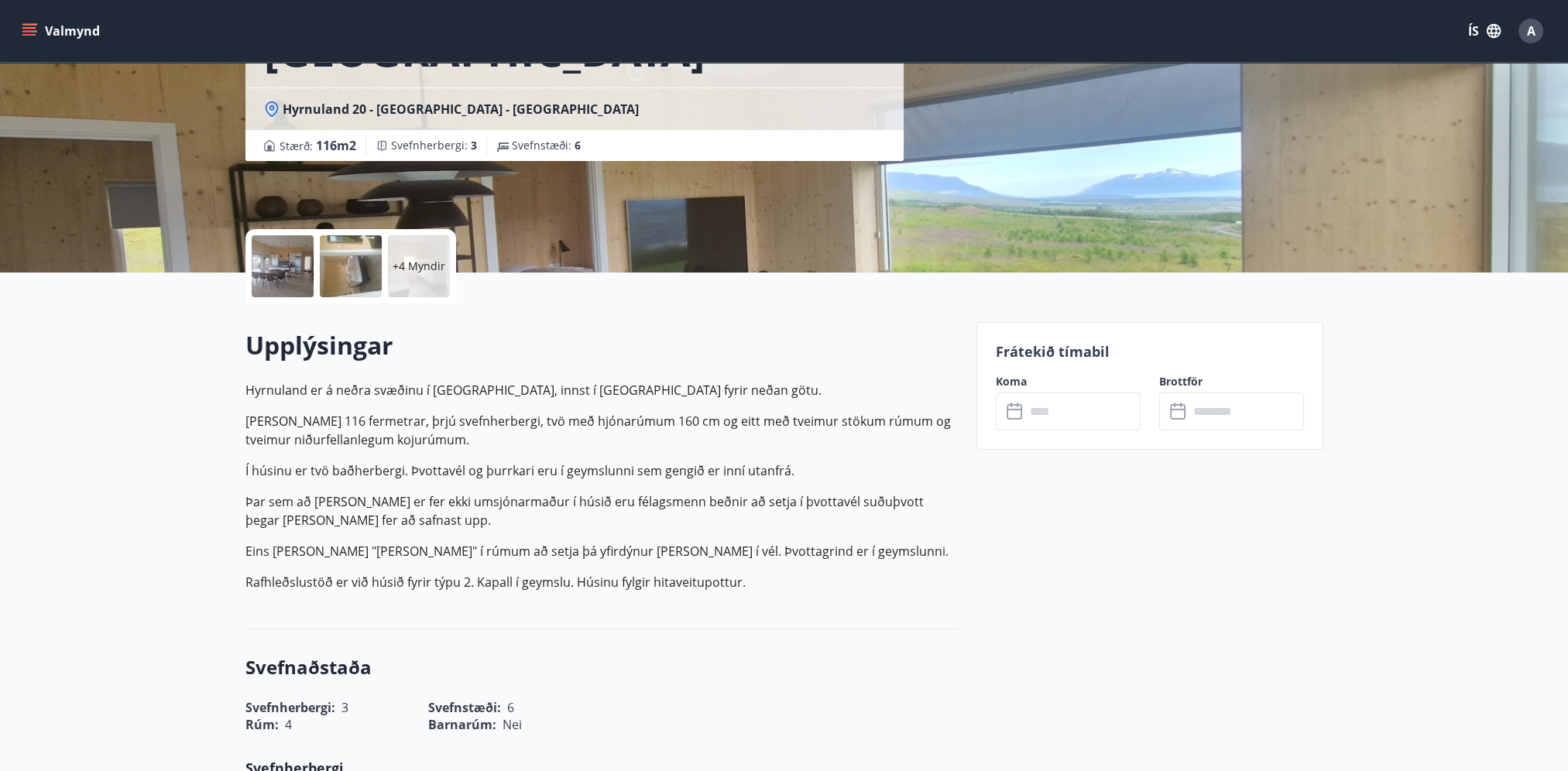
scroll to position [232, 0]
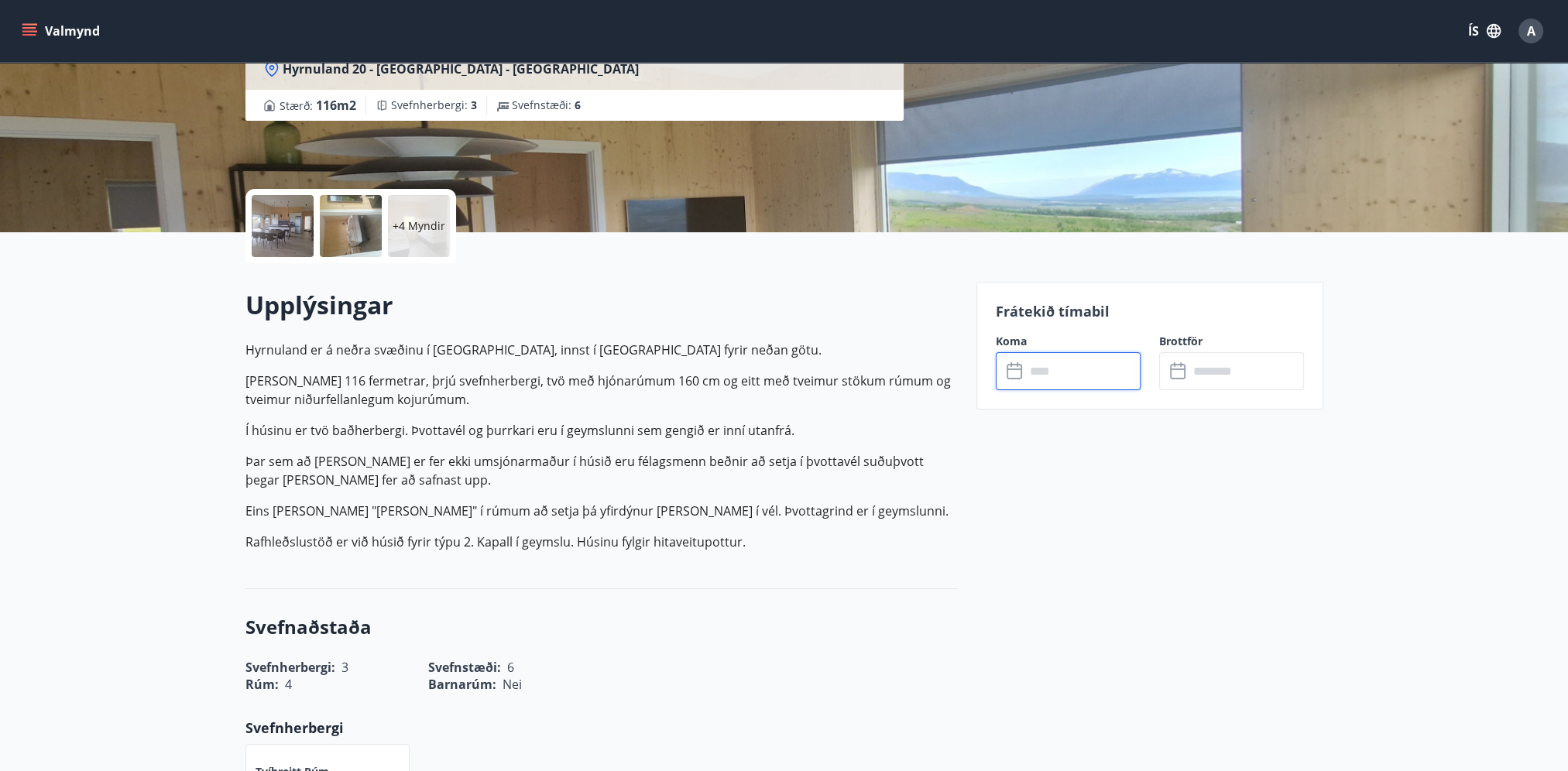
click at [1026, 371] on input "text" at bounding box center [1082, 370] width 115 height 38
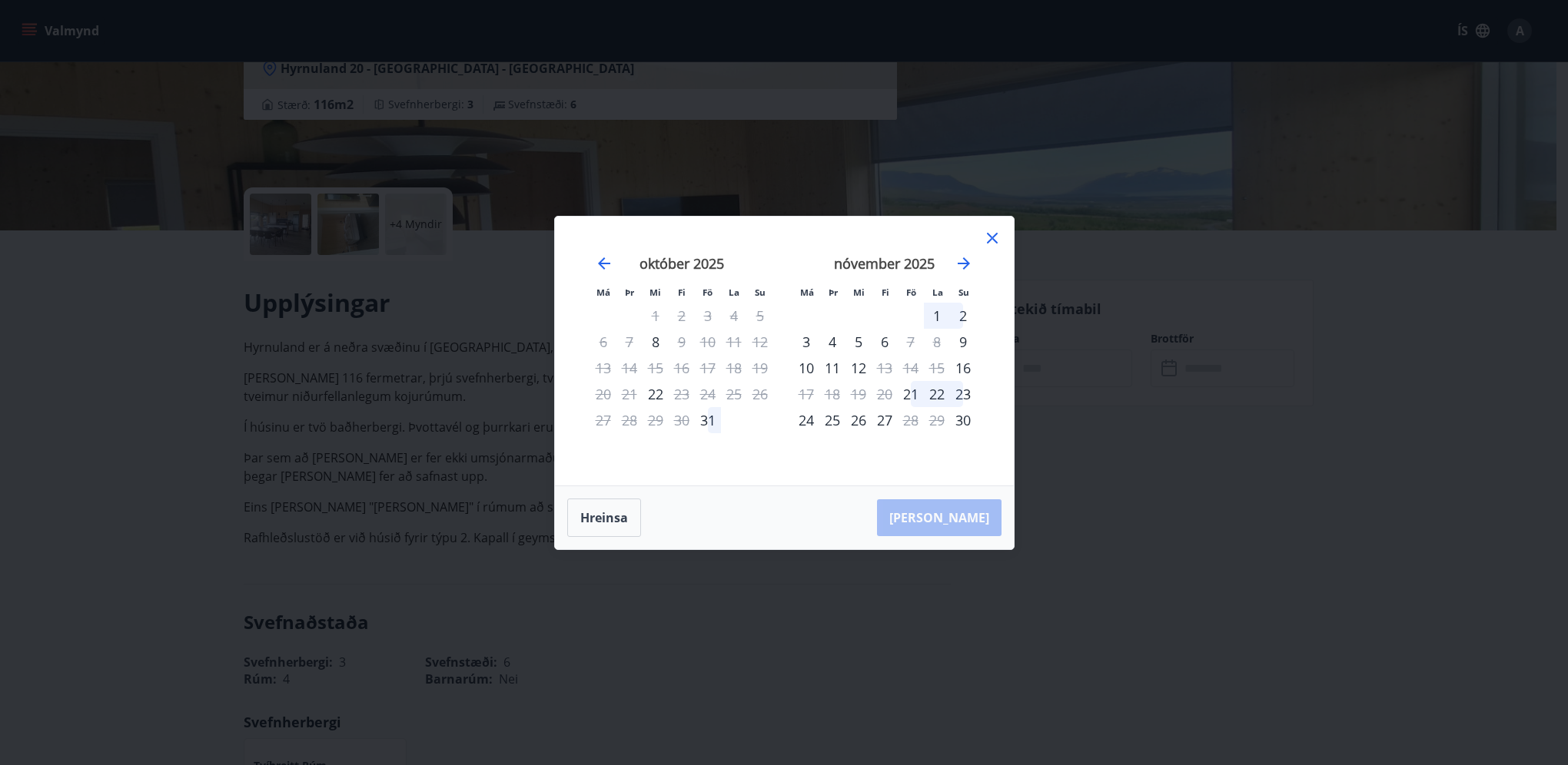
click at [858, 341] on div "5" at bounding box center [858, 342] width 26 height 26
click at [912, 335] on div "7" at bounding box center [911, 342] width 26 height 26
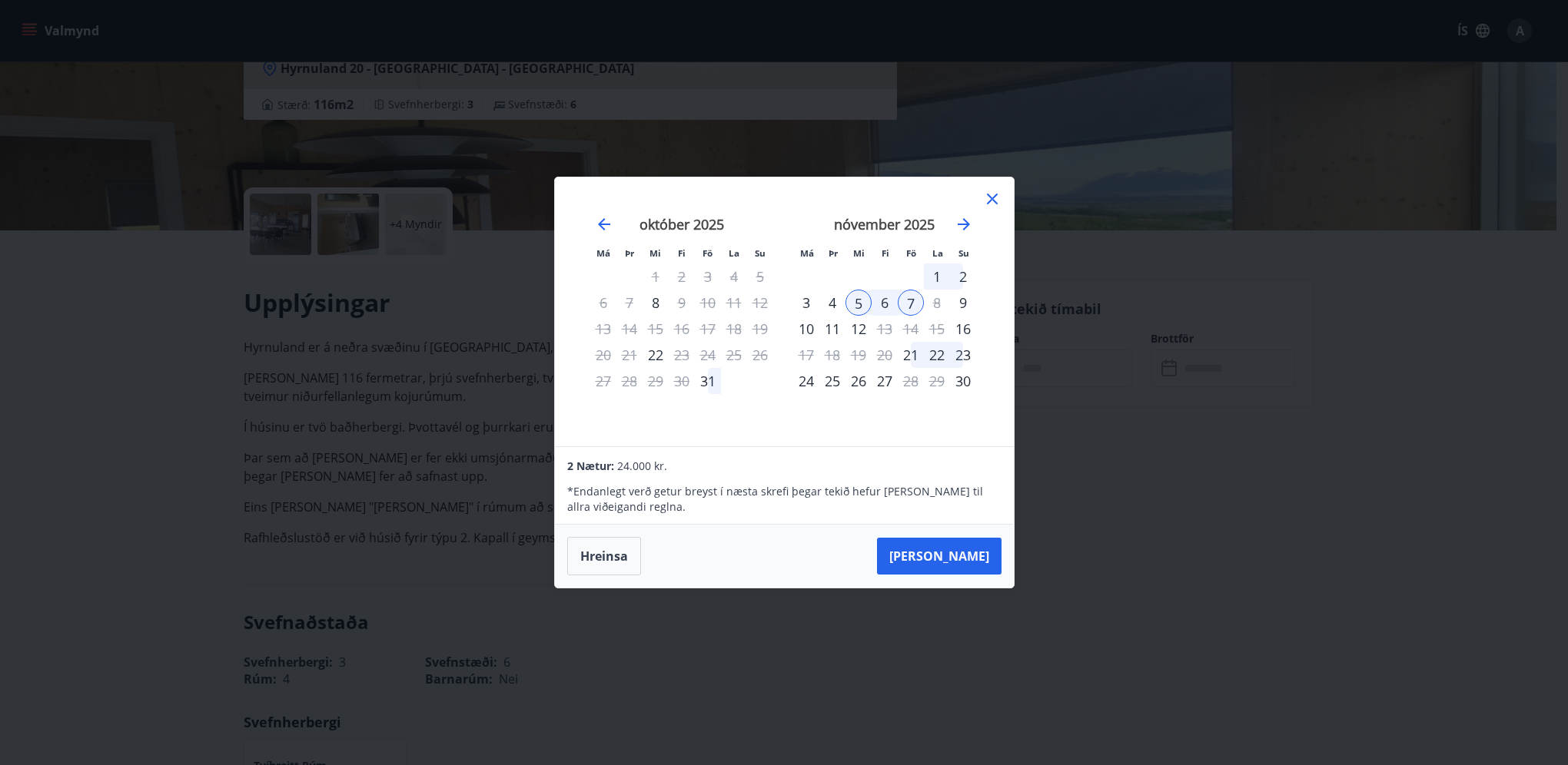
click at [829, 296] on div "4" at bounding box center [833, 302] width 26 height 26
click at [856, 303] on div "5" at bounding box center [858, 302] width 26 height 26
click at [881, 298] on div "6" at bounding box center [885, 302] width 26 height 26
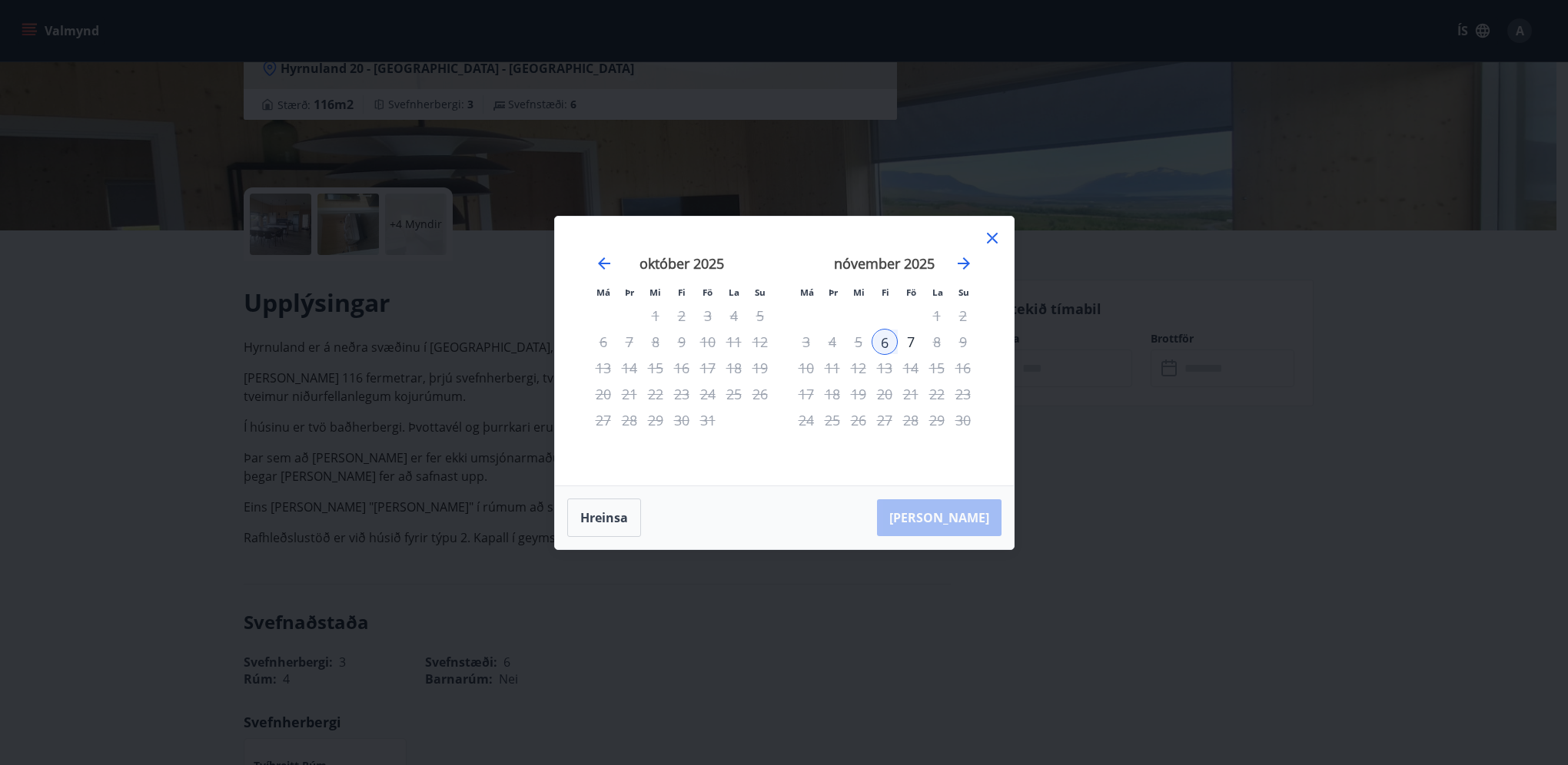
click at [992, 237] on icon at bounding box center [992, 237] width 3 height 3
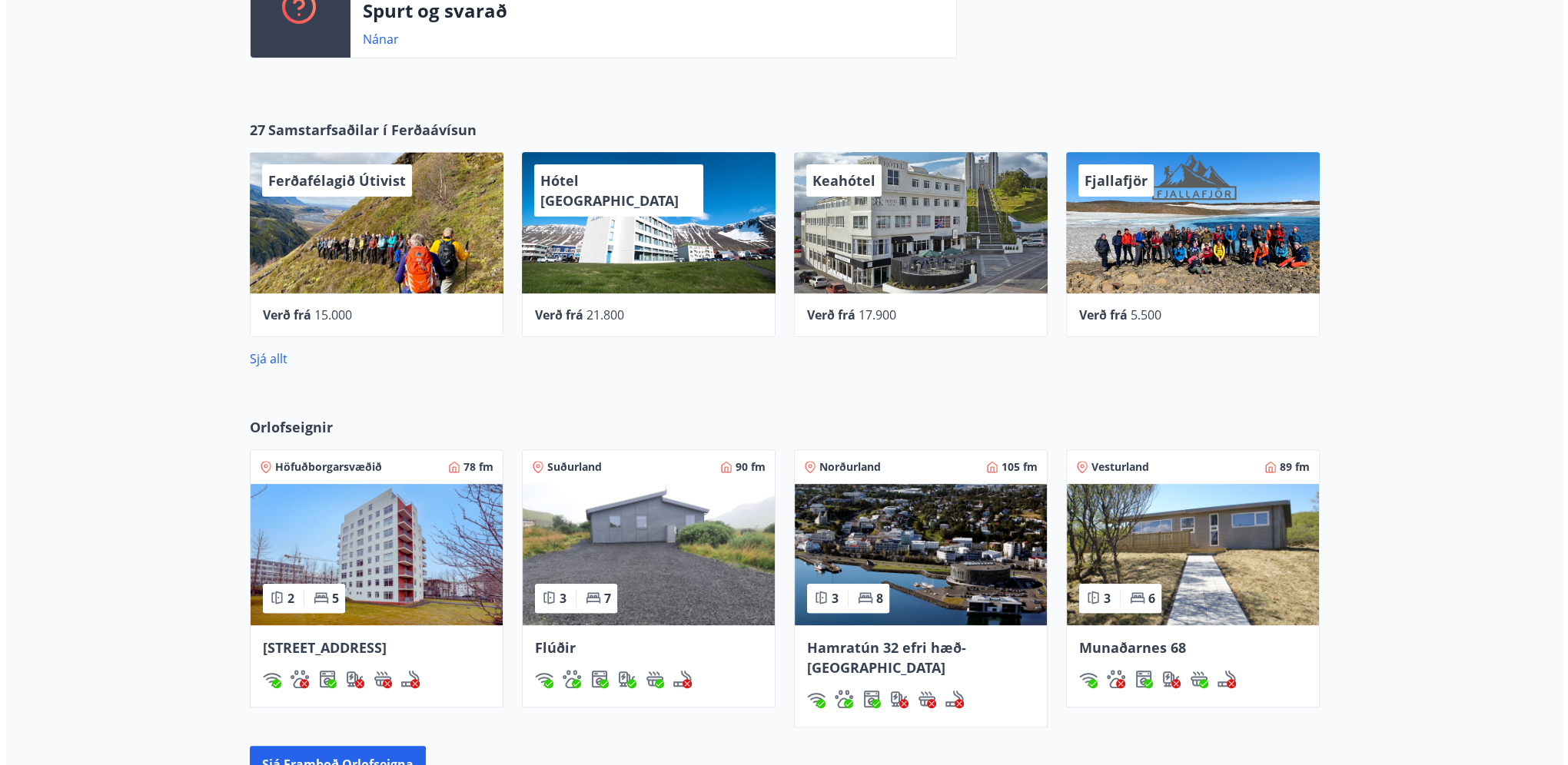
scroll to position [695, 0]
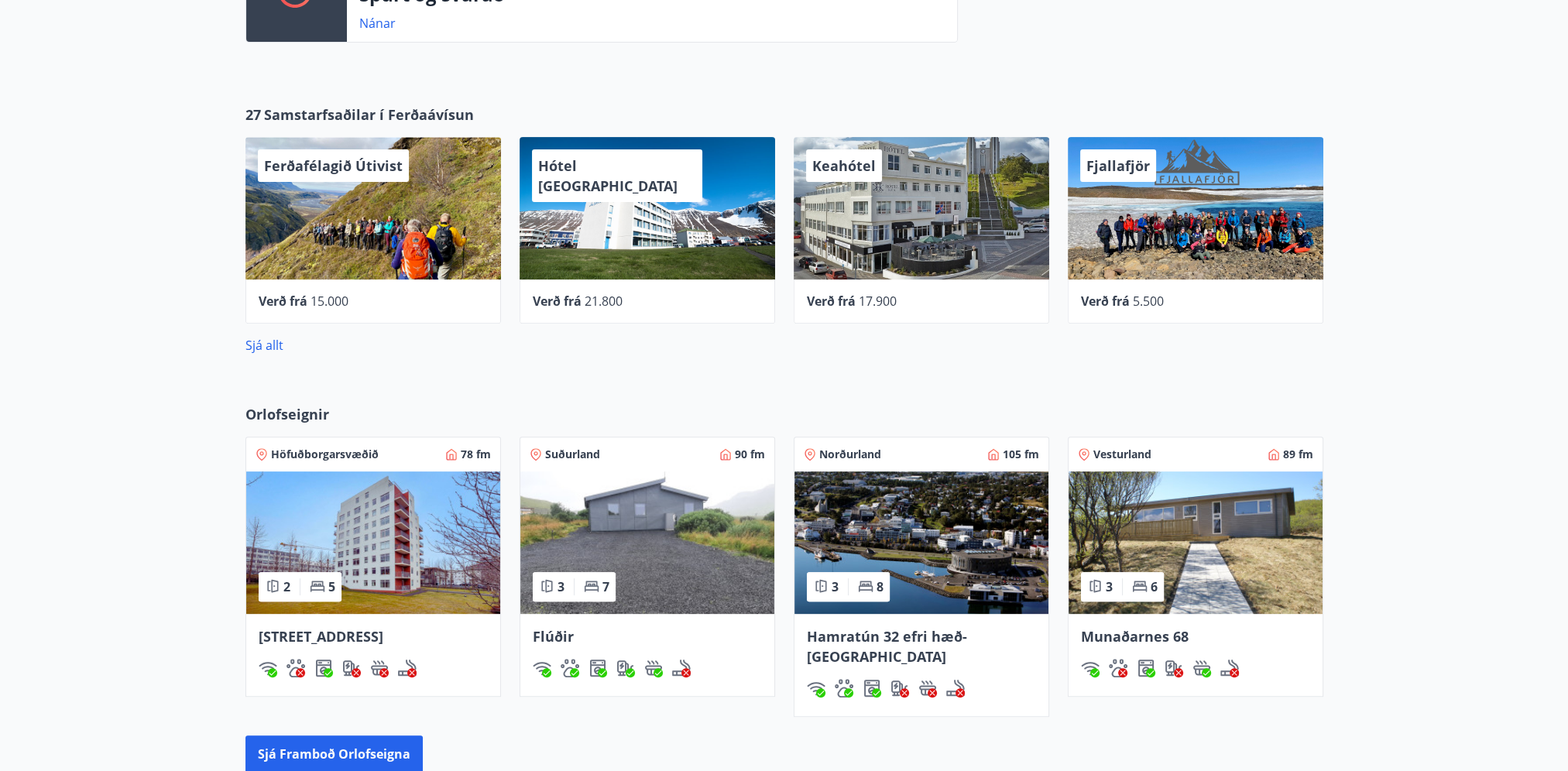
click at [851, 163] on span "Keahótel" at bounding box center [843, 166] width 63 height 18
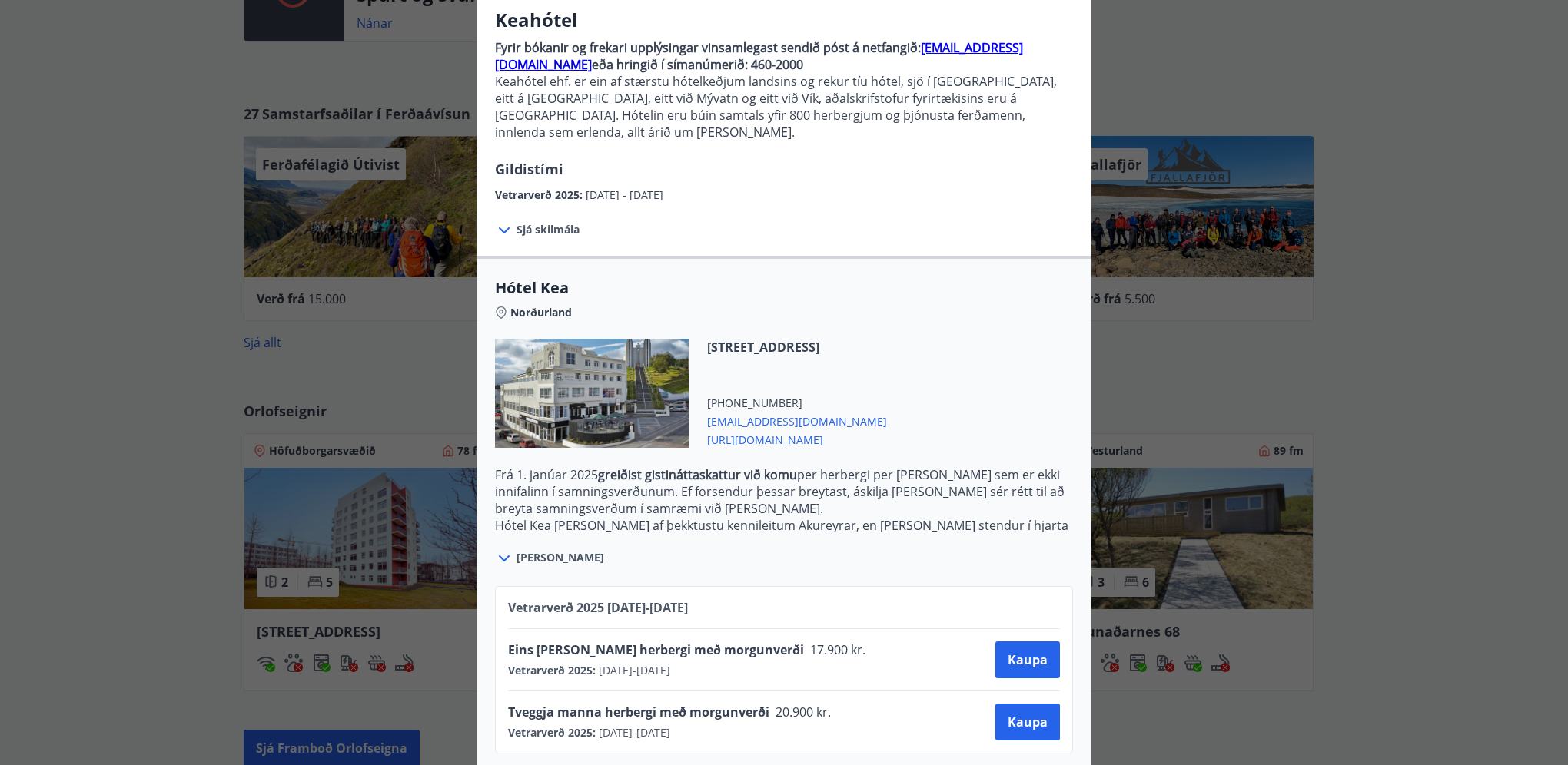
scroll to position [129, 0]
click at [498, 549] on icon at bounding box center [504, 558] width 18 height 18
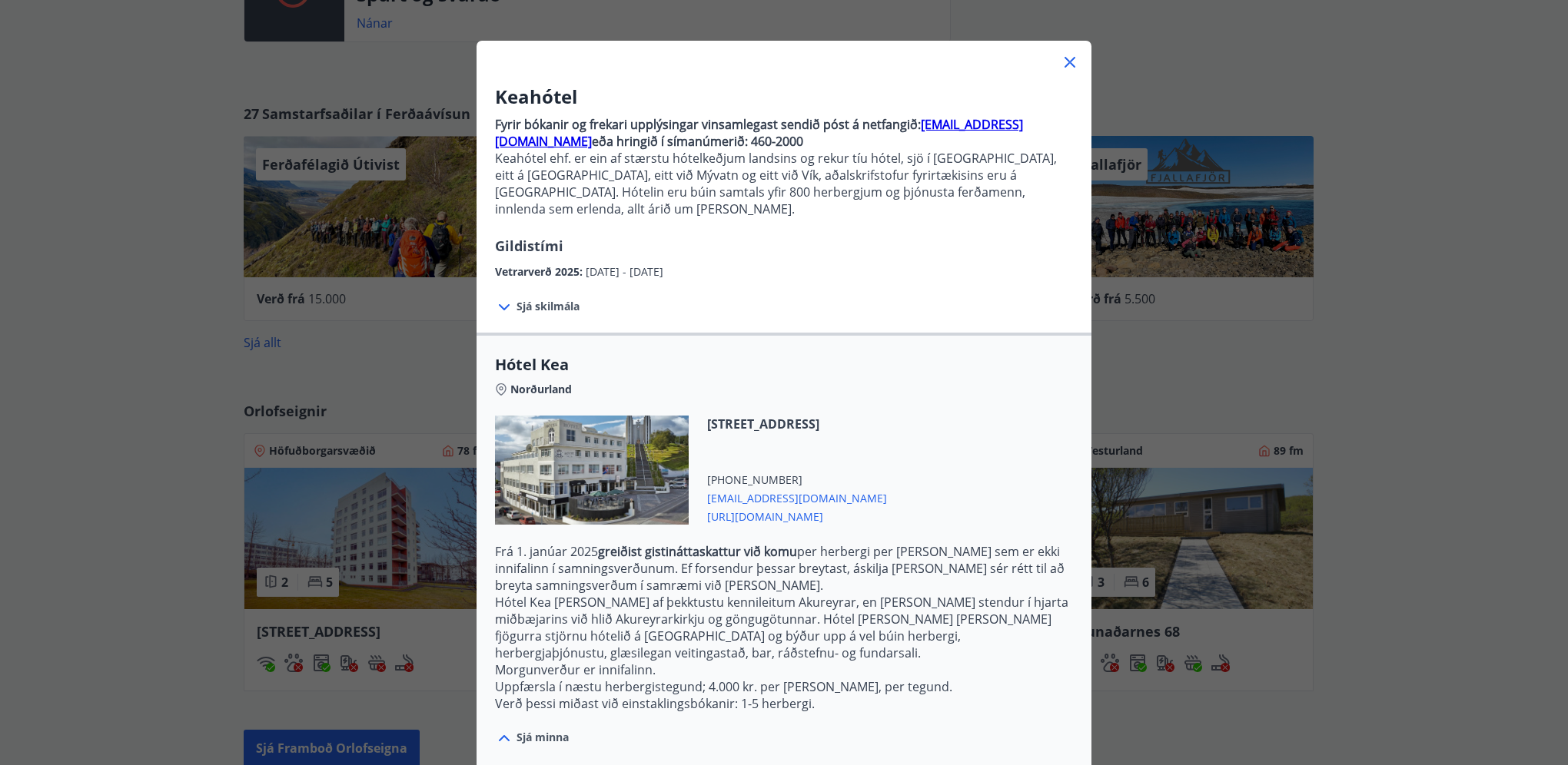
scroll to position [76, 0]
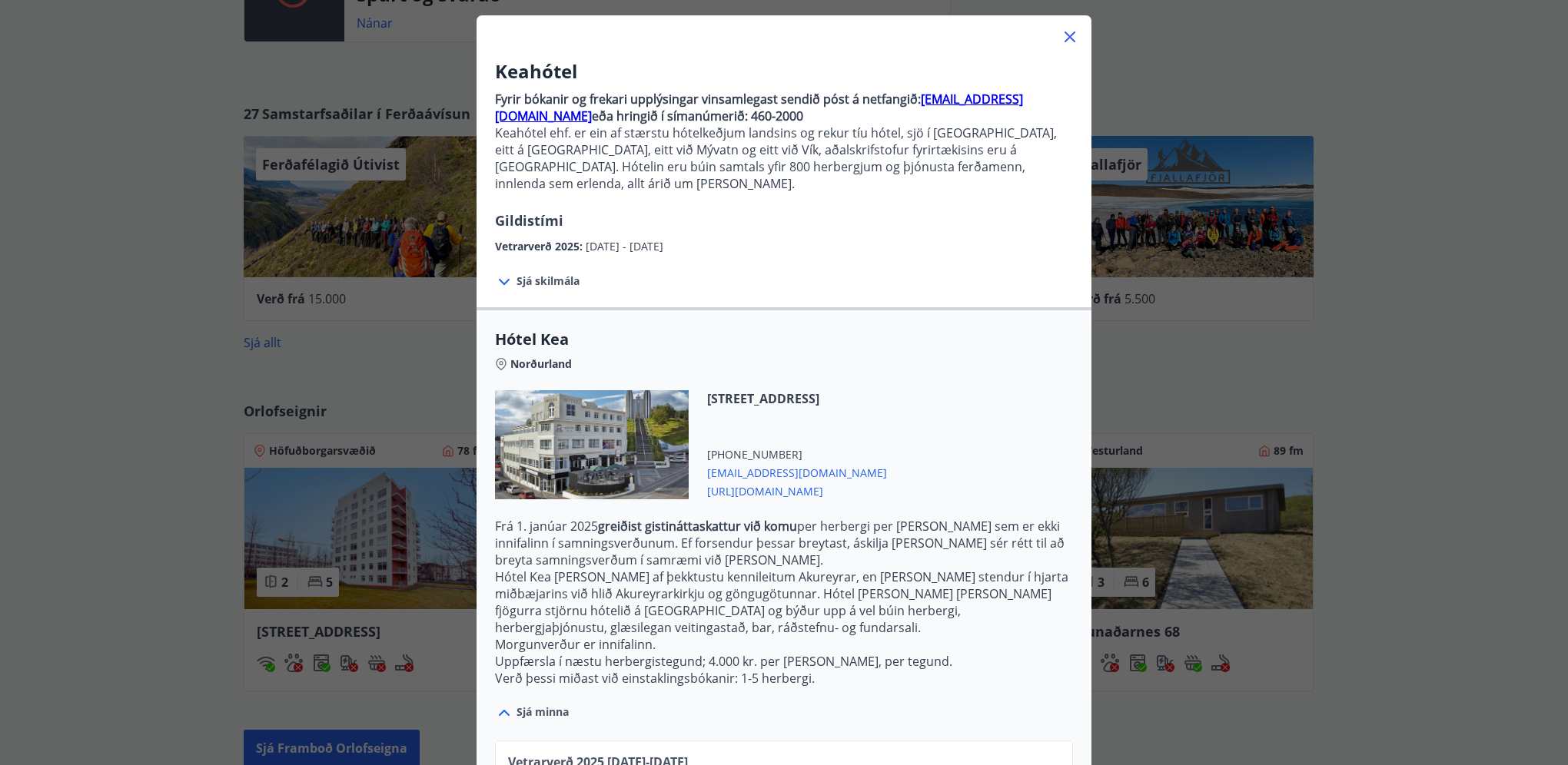
click at [948, 101] on strong "[EMAIL_ADDRESS][DOMAIN_NAME]" at bounding box center [759, 107] width 528 height 34
click at [1061, 32] on icon at bounding box center [1070, 36] width 18 height 18
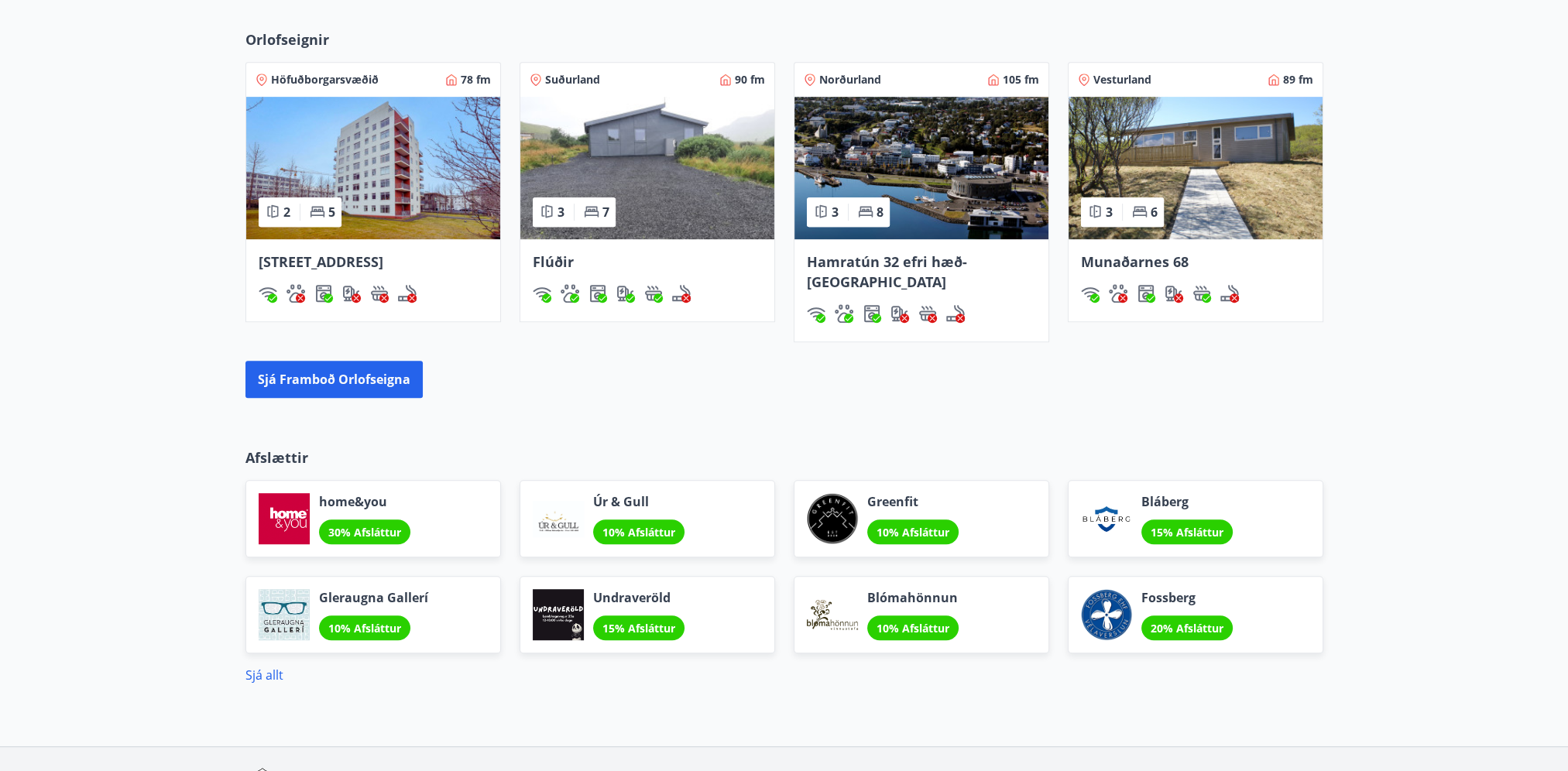
scroll to position [1159, 0]
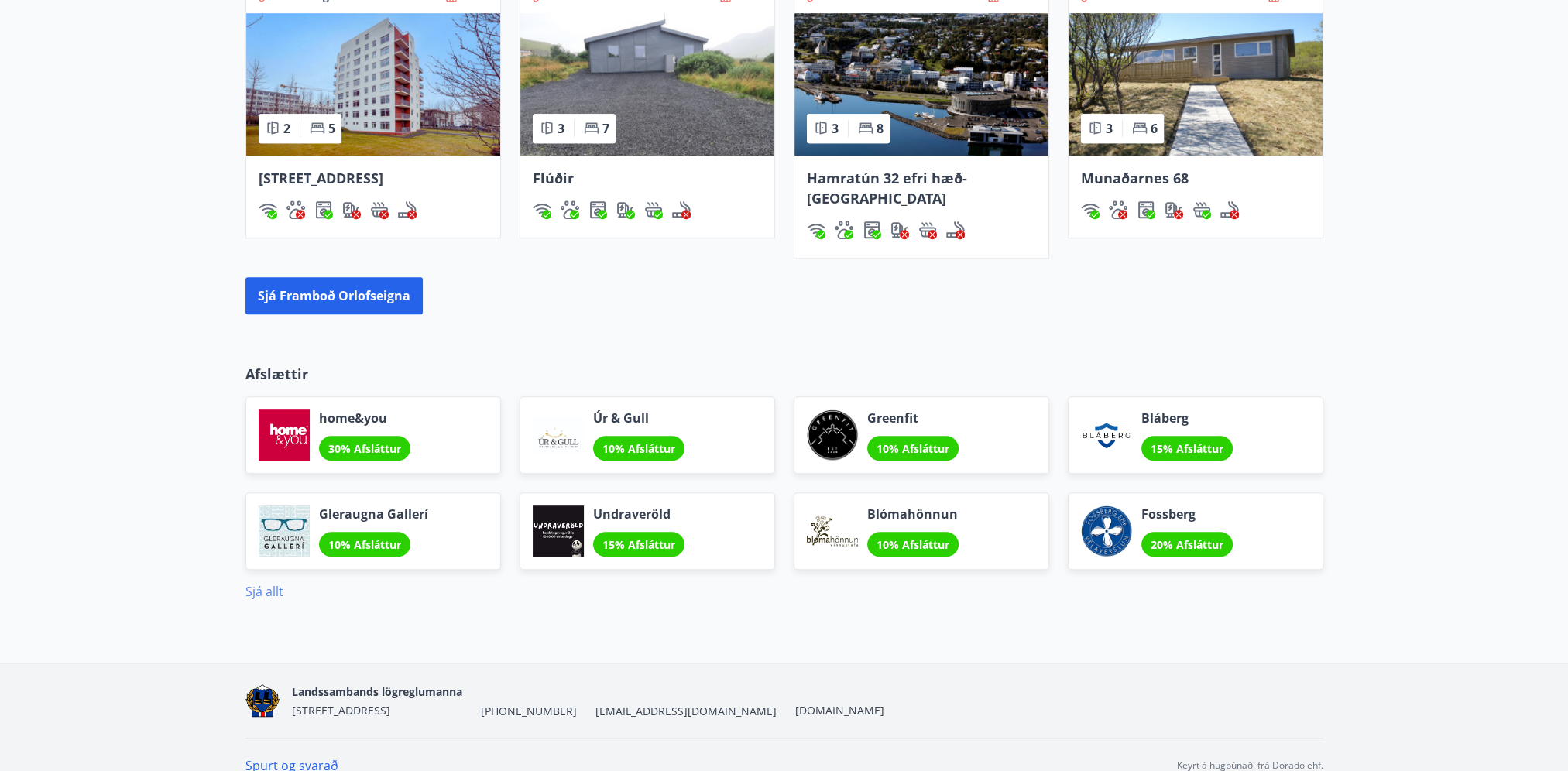
click at [257, 583] on link "Sjá allt" at bounding box center [264, 591] width 38 height 17
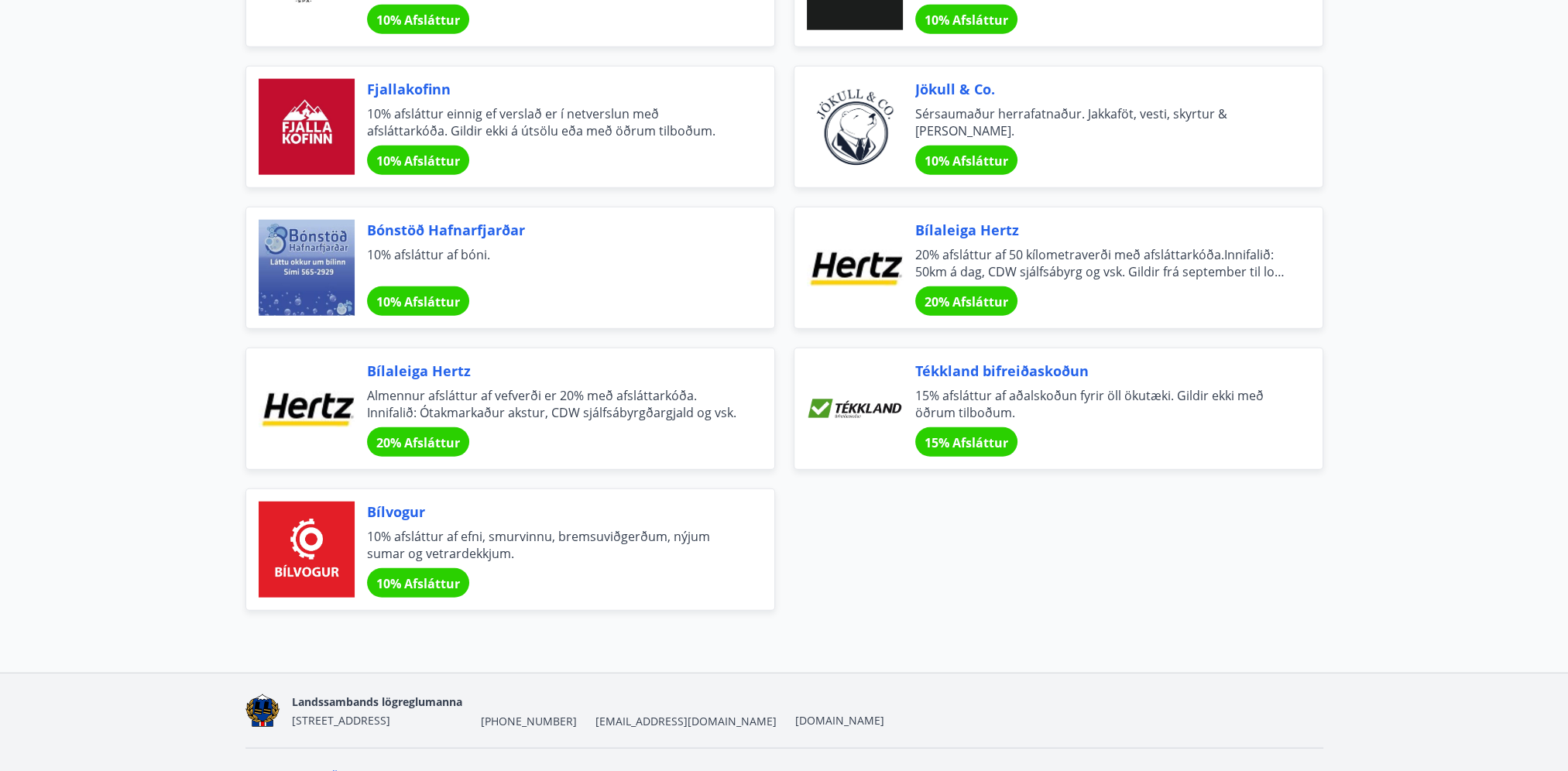
scroll to position [5088, 0]
